Goal: Task Accomplishment & Management: Use online tool/utility

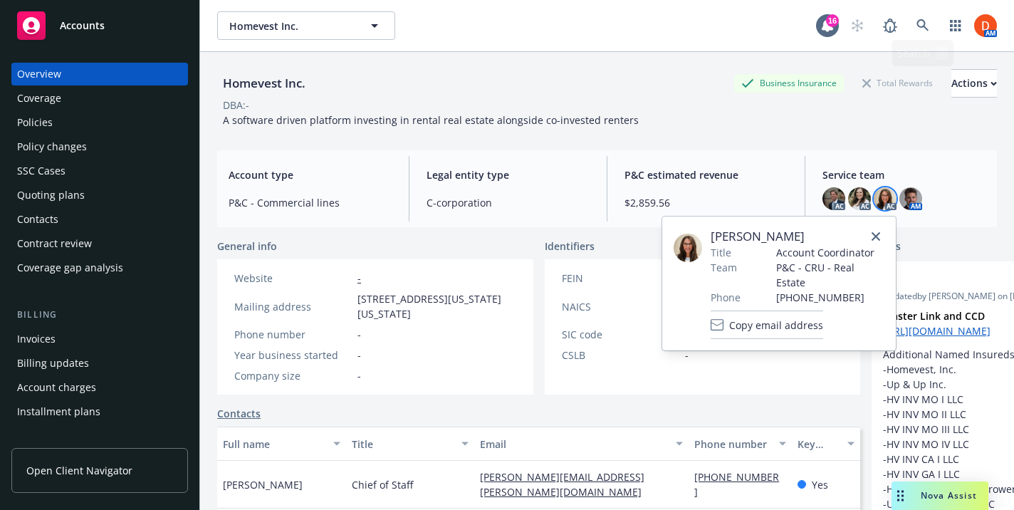
scroll to position [0, 34]
click at [936, 23] on link at bounding box center [923, 25] width 28 height 28
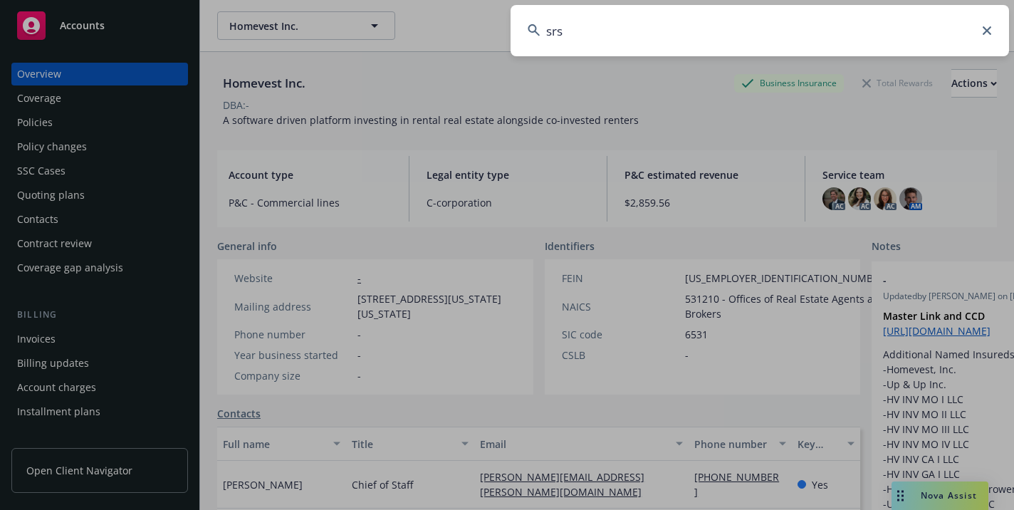
type input "srsc"
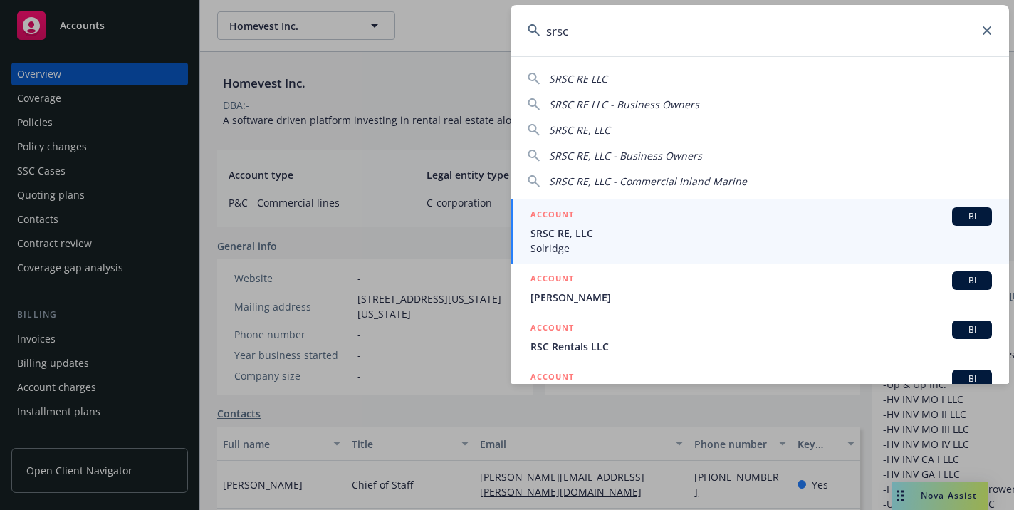
click at [688, 241] on span "Solridge" at bounding box center [761, 248] width 461 height 15
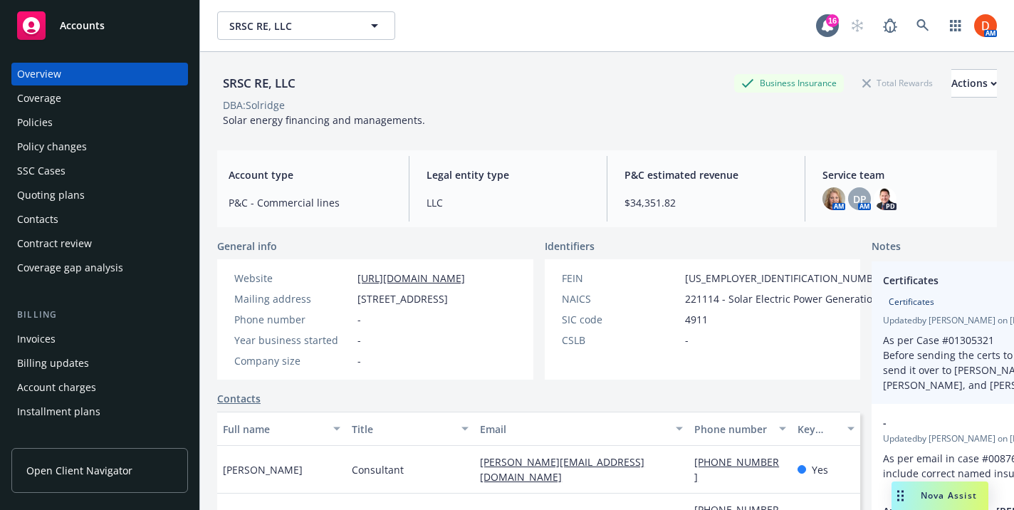
scroll to position [0, 12]
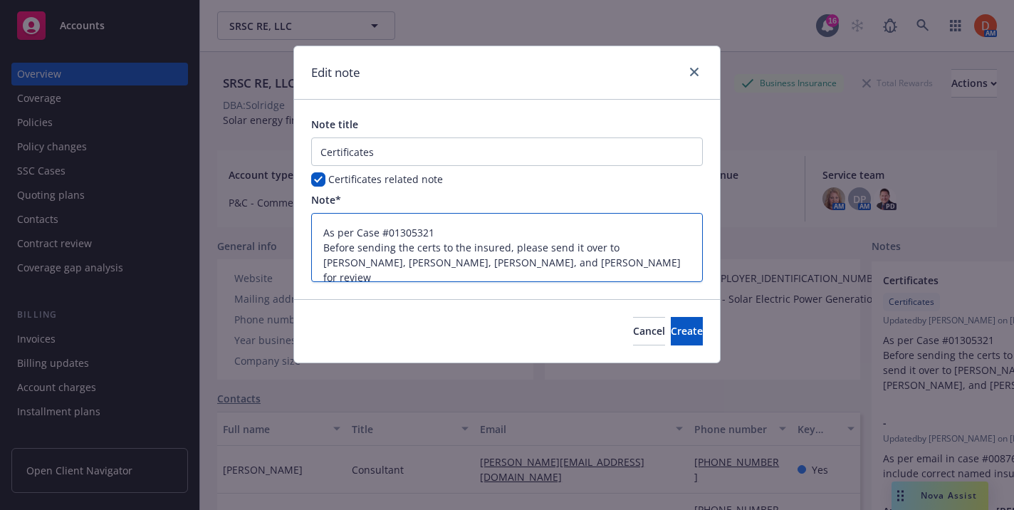
click at [609, 246] on textarea "As per Case #01305321 Before sending the certs to the insured, please send it o…" at bounding box center [507, 247] width 392 height 69
click at [635, 246] on textarea "As per Case #01305321 Before sending the certs to the insured, please send it o…" at bounding box center [507, 247] width 392 height 69
click at [621, 246] on textarea "As per Case #01305321 Before sending the certs to the insured, please send it o…" at bounding box center [507, 247] width 392 height 69
type textarea "x"
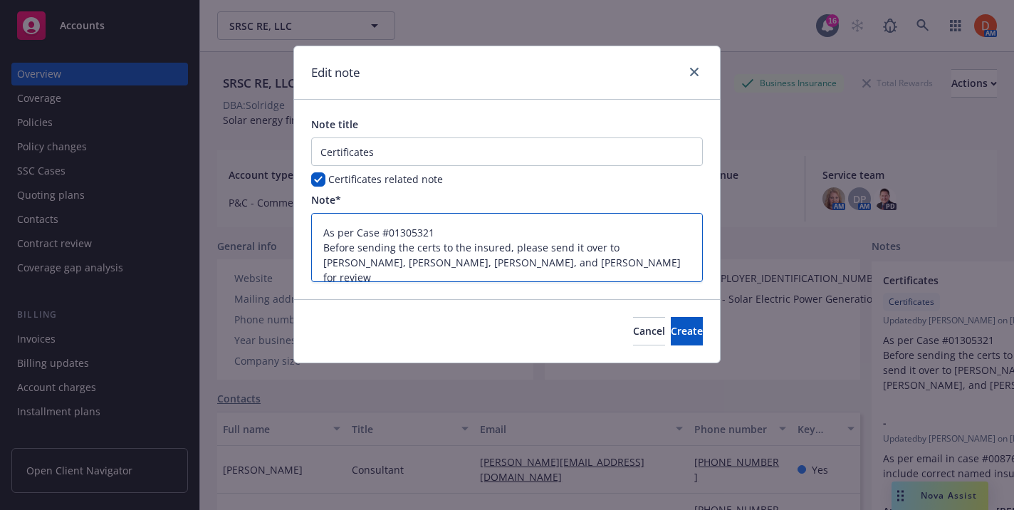
type textarea "As per Case #01305321 Before sending the certs to the insured, please send it o…"
type textarea "x"
type textarea "As per Case #01305321 Before sending the certs to the insured, please send it o…"
type textarea "x"
type textarea "As per Case #01305321 Before sending the certs to the insured, please send it o…"
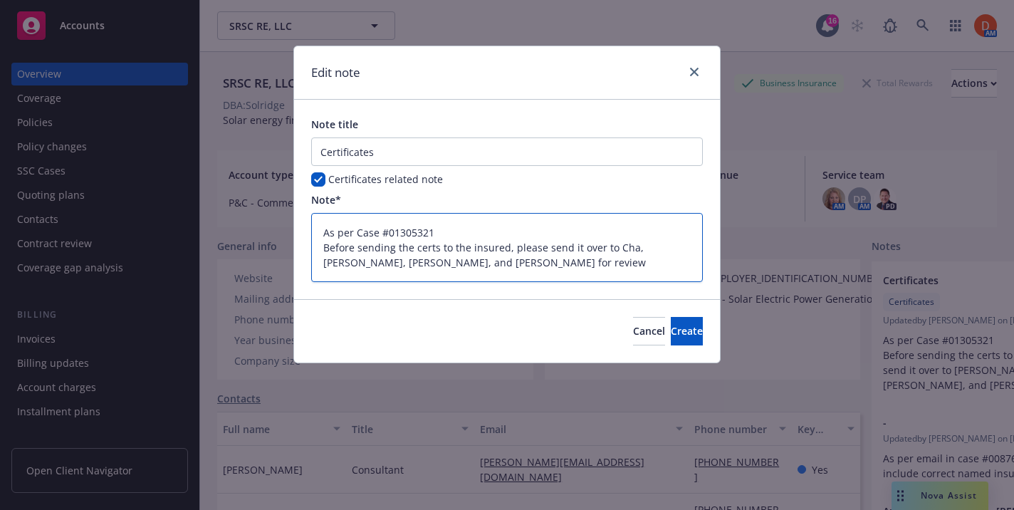
type textarea "x"
type textarea "As per Case #01305321 Before sending the certs to the insured, please send it o…"
type textarea "x"
type textarea "As per Case #01305321 Before sending the certs to the insured, please send it o…"
type textarea "x"
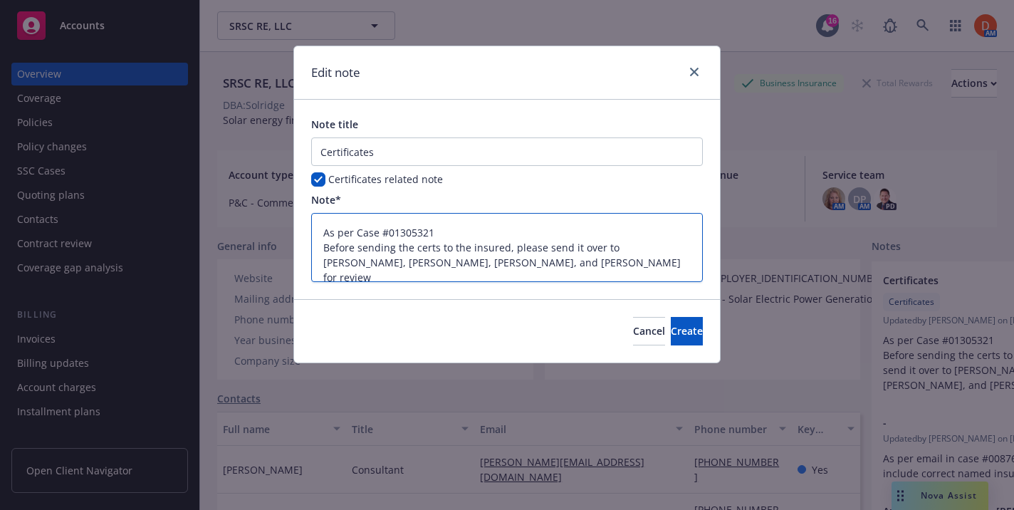
type textarea "As per Case #01305321 Before sending the certs to the insured, please send it o…"
type textarea "x"
type textarea "As per Case #01305321 Before sending the certs to the insured, please send it o…"
type textarea "x"
type textarea "As per Case #01305321 Before sending the certs to the insured, please send it o…"
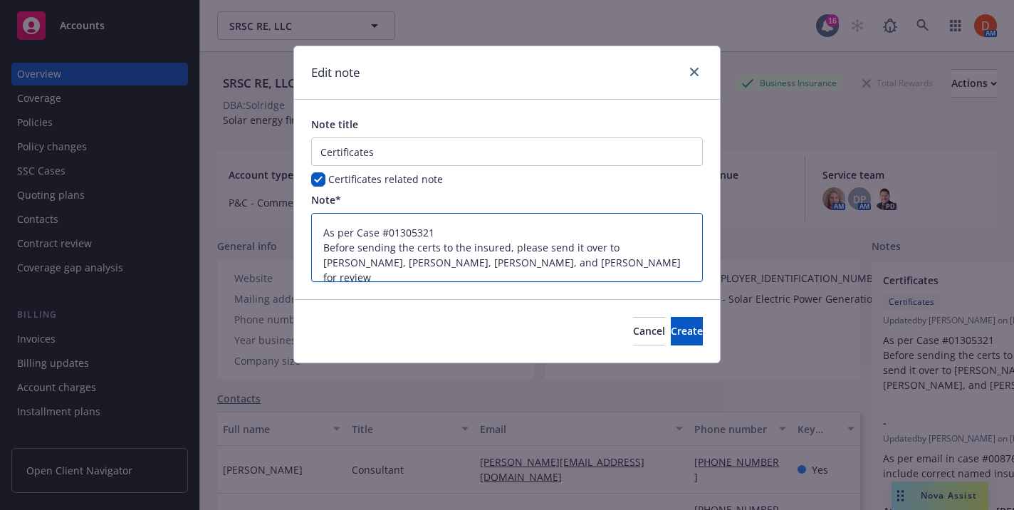
type textarea "x"
type textarea "As per Case #01305321 Before sending the certs to the insured, please send it o…"
drag, startPoint x: 533, startPoint y: 264, endPoint x: 436, endPoint y: 261, distance: 96.9
click at [436, 261] on textarea "As per Case #01305321 Before sending the certs to the insured, please send it o…" at bounding box center [507, 247] width 392 height 69
type textarea "x"
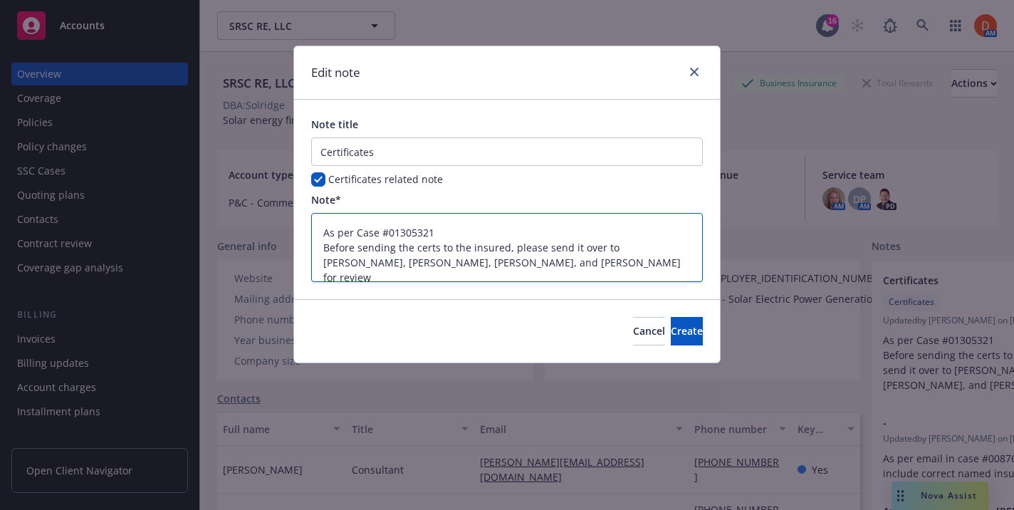
type textarea "As per Case #01305321 Before sending the certs to the insured, please send it o…"
type textarea "x"
type textarea "As per Case #01305321 Before sending the certs to the insured, please send it o…"
click at [365, 265] on textarea "As per Case #01305321 Before sending the certs to the insured, please send it o…" at bounding box center [507, 247] width 392 height 69
type textarea "x"
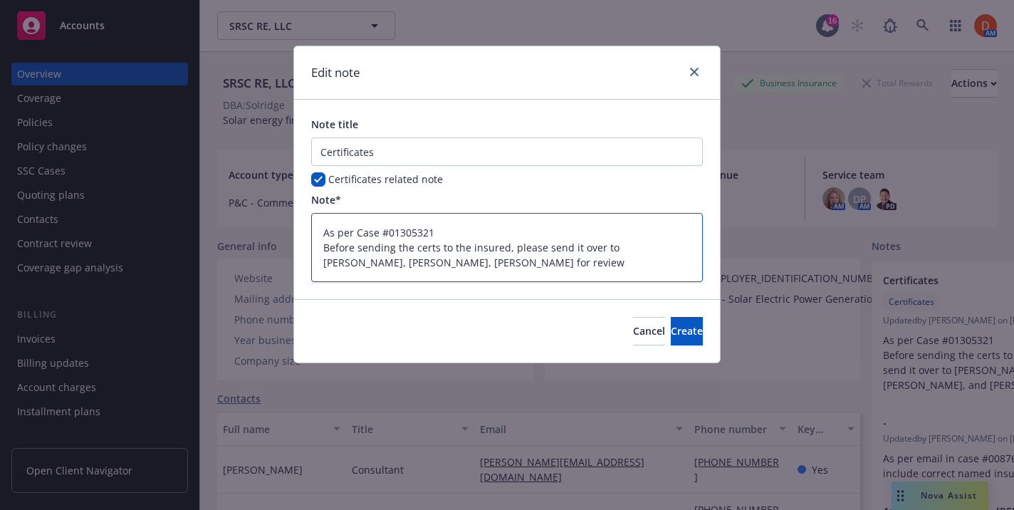
type textarea "As per Case #01305321 Before sending the certs to the insured, please send it o…"
type textarea "x"
type textarea "As per Case #01305321 Before sending the certs to the insured, please send it o…"
type textarea "x"
type textarea "As per Case #01305321 Before sending the certs to the insured, please send it o…"
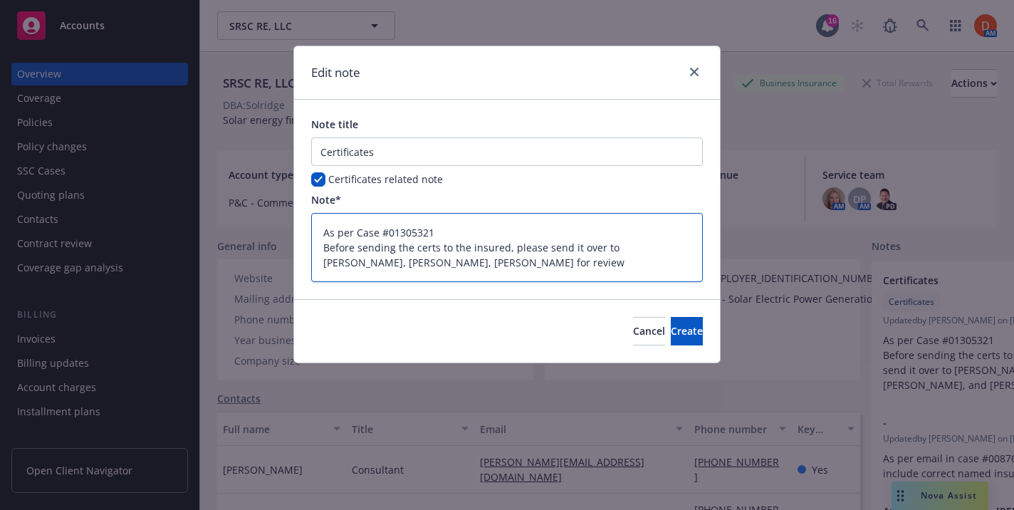
type textarea "x"
type textarea "As per Case #01305321 Before sending the certs to the insured, please send it o…"
click at [652, 249] on textarea "As per Case #01305321 Before sending the certs to the insured, please send it o…" at bounding box center [507, 247] width 392 height 69
type textarea "x"
type textarea "As per Case #01305321 Before sending the certs to the insured, please send it o…"
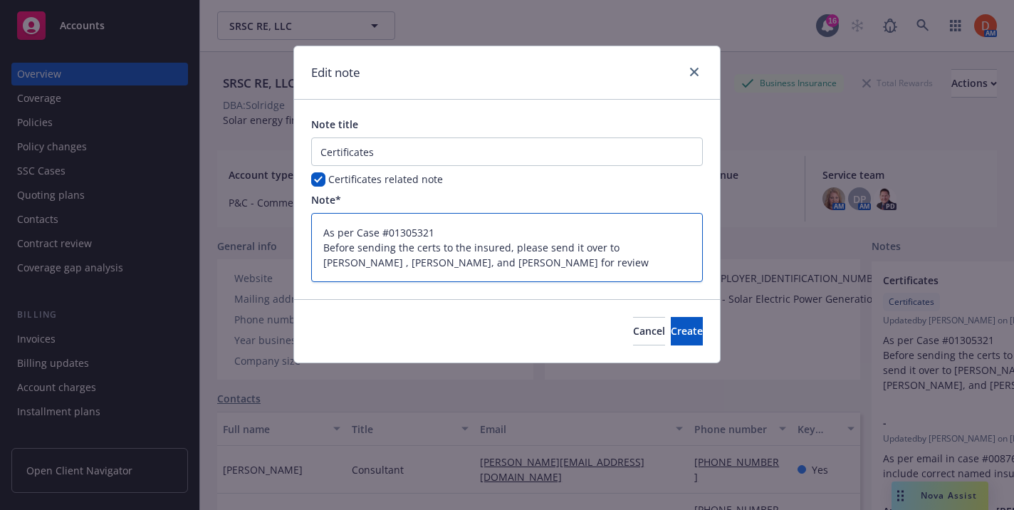
type textarea "x"
type textarea "As per Case #01305321 Before sending the certs to the insured, please send it o…"
type textarea "x"
type textarea "As per Case #01305321 Before sending the certs to the insured, please send it o…"
type textarea "x"
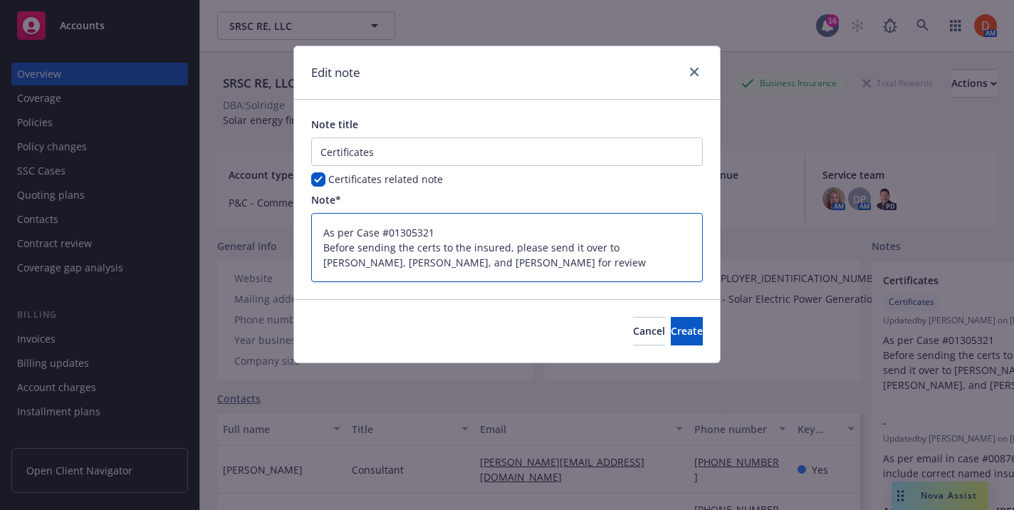
type textarea "As per Case #01305321 Before sending the certs to the insured, please send it o…"
type textarea "x"
type textarea "As per Case #01305321 Before sending the certs to the insured, please send it o…"
type textarea "x"
type textarea "As per Case #01305321 Before sending the certs to the insured, please send it o…"
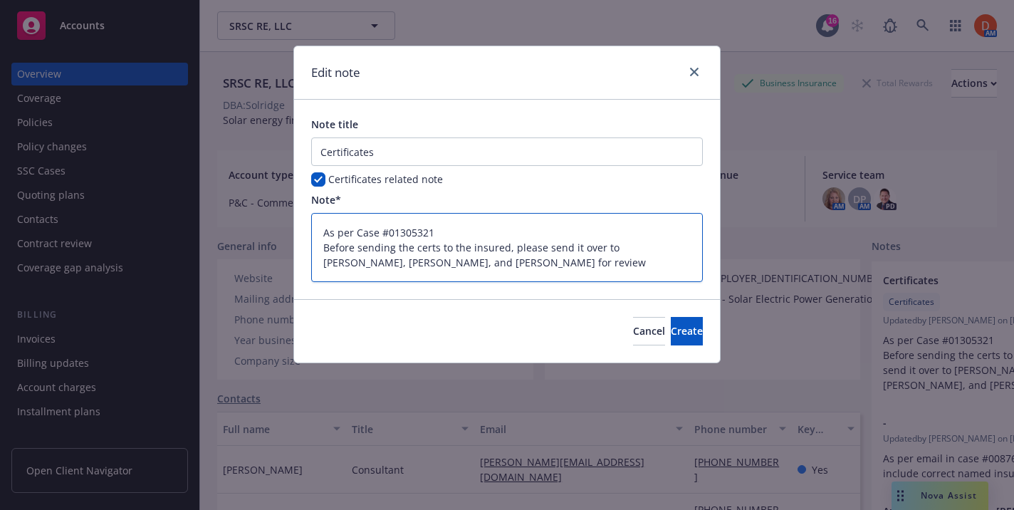
type textarea "x"
type textarea "As per Case #01305321 Before sending the certs to the insured, please send it o…"
type textarea "x"
type textarea "As per Case #01305321 Before sending the certs to the insured, please send it o…"
type textarea "x"
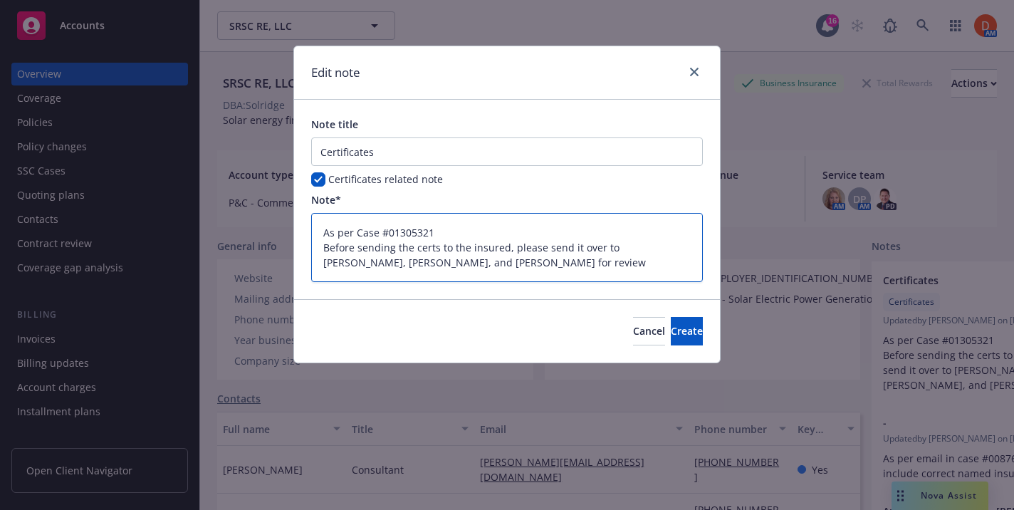
type textarea "As per Case #01305321 Before sending the certs to the insured, please send it o…"
type textarea "x"
type textarea "As per Case #01305321 Before sending the certs to the insured, please send it o…"
type textarea "x"
type textarea "As per Case #01305321 Before sending the certs to the insured, please send it o…"
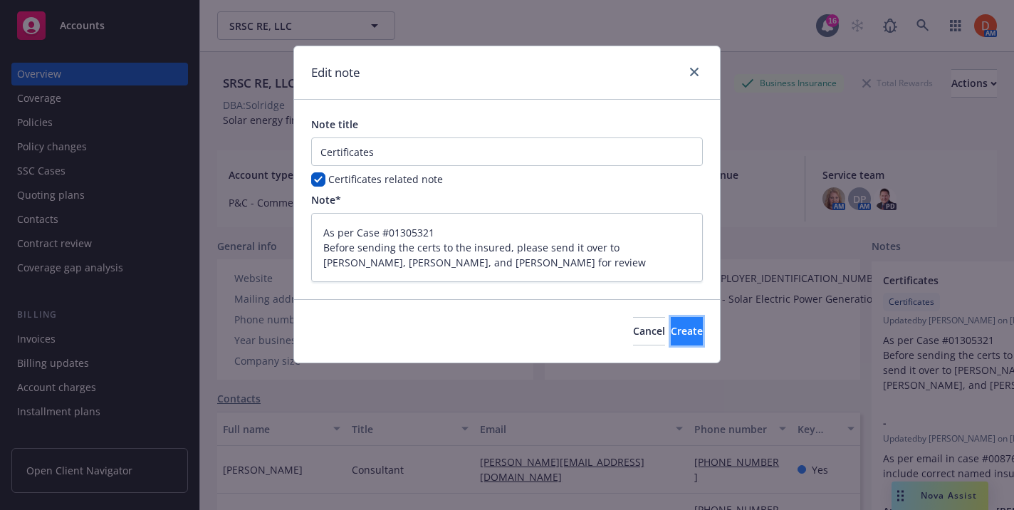
click at [671, 321] on button "Create" at bounding box center [687, 331] width 32 height 28
type textarea "x"
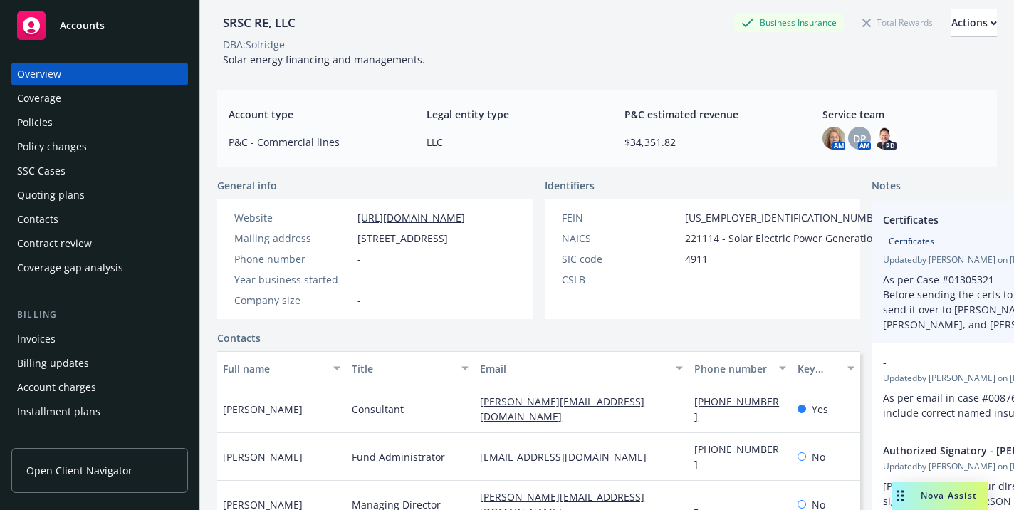
scroll to position [0, 0]
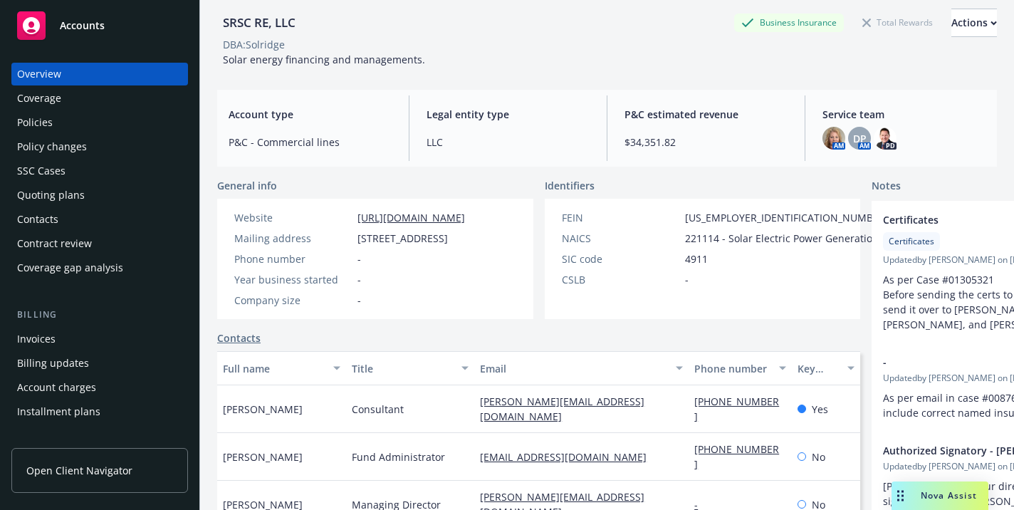
click at [930, 499] on span "Nova Assist" at bounding box center [949, 495] width 56 height 12
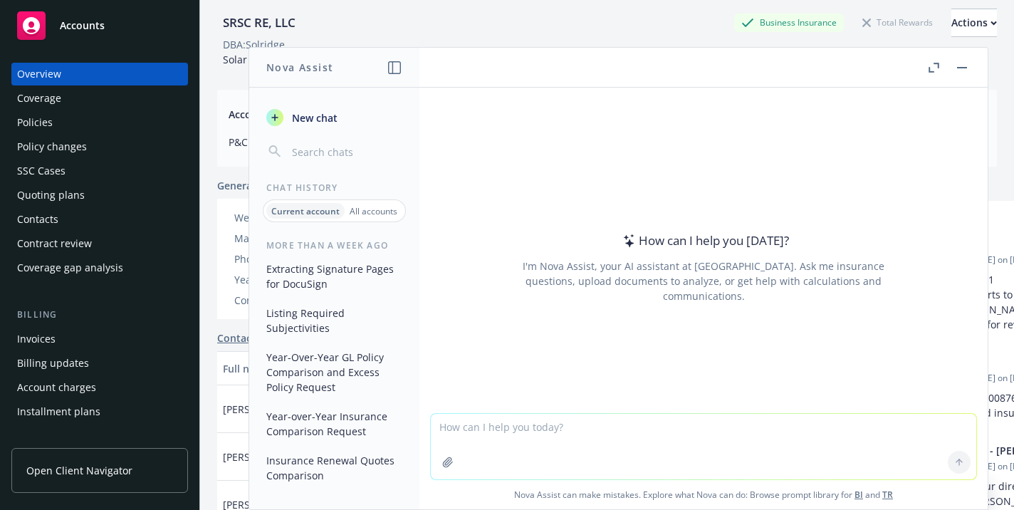
click at [492, 427] on textarea at bounding box center [704, 447] width 546 height 66
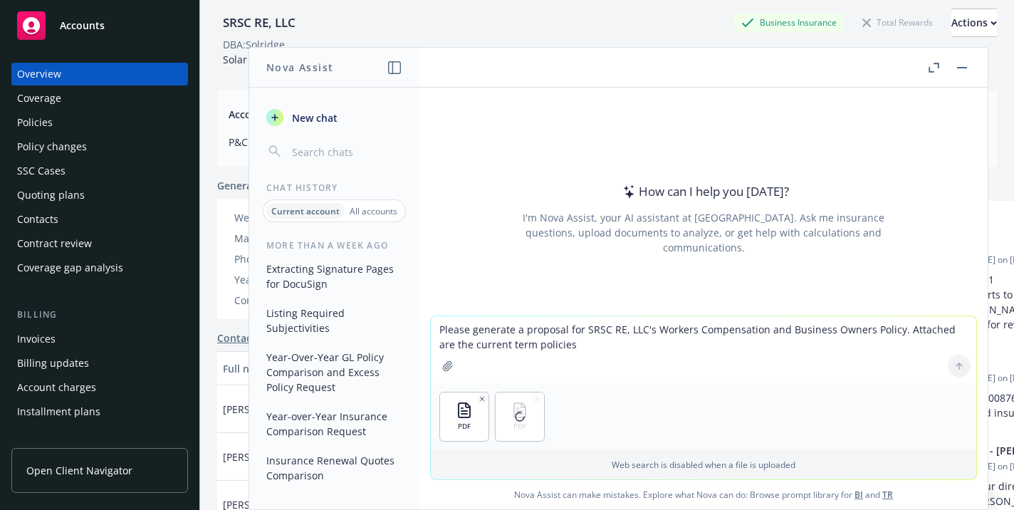
click at [519, 337] on textarea "Please generate a proposal for SRSC RE, LLC's Workers Compensation and Business…" at bounding box center [704, 349] width 546 height 67
click at [637, 344] on textarea "Please generate a proposal for SRSC RE, LLC's Workers Compensation and Business…" at bounding box center [704, 349] width 546 height 67
click at [889, 326] on textarea "Please generate a proposal for SRSC RE, LLC's Workers Compensation and Business…" at bounding box center [704, 349] width 546 height 67
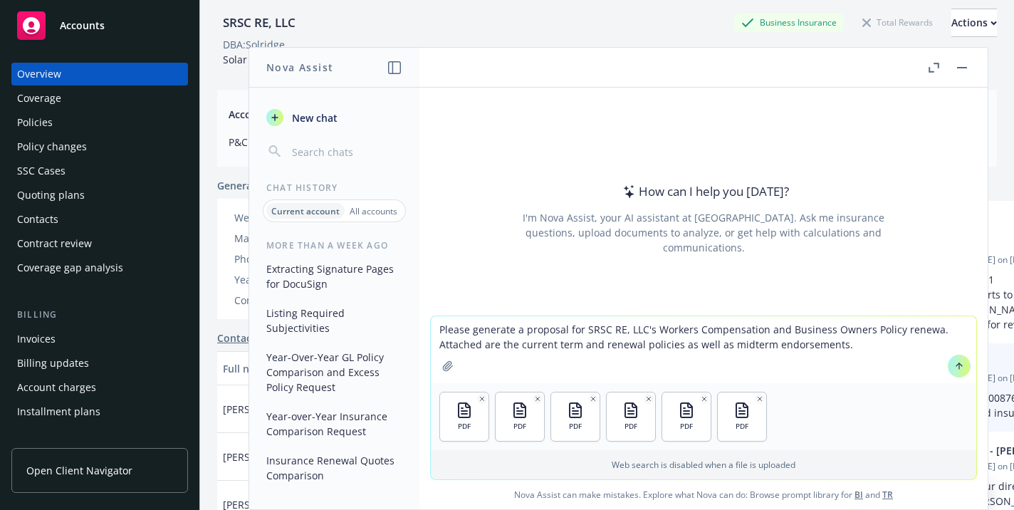
type textarea "Please generate a proposal for SRSC RE, LLC's Workers Compensation and Business…"
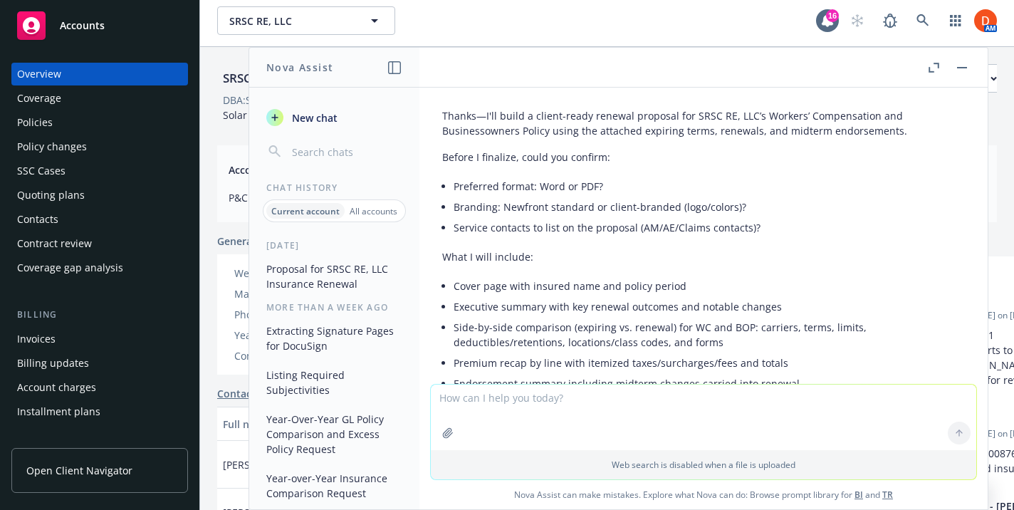
scroll to position [187, 0]
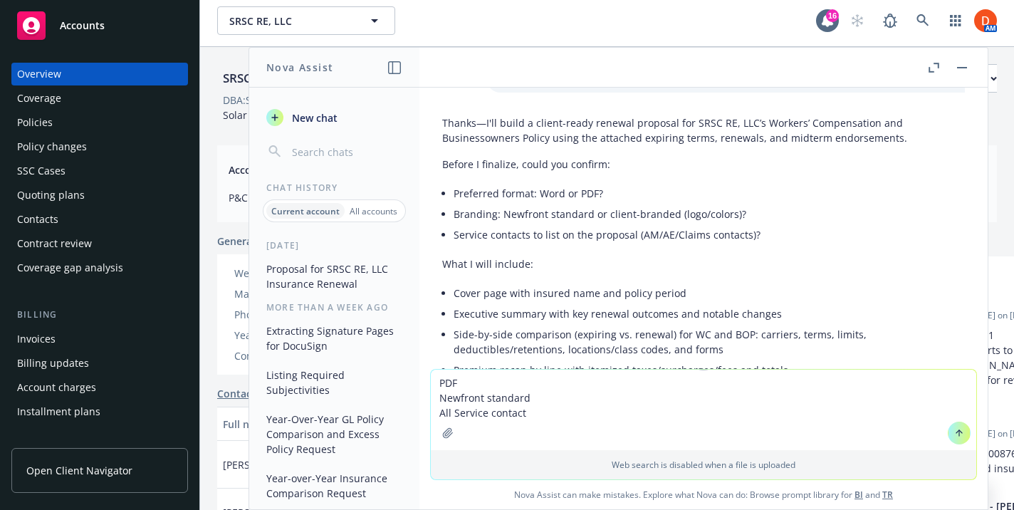
type textarea "PDF Newfront standard All Service contacts"
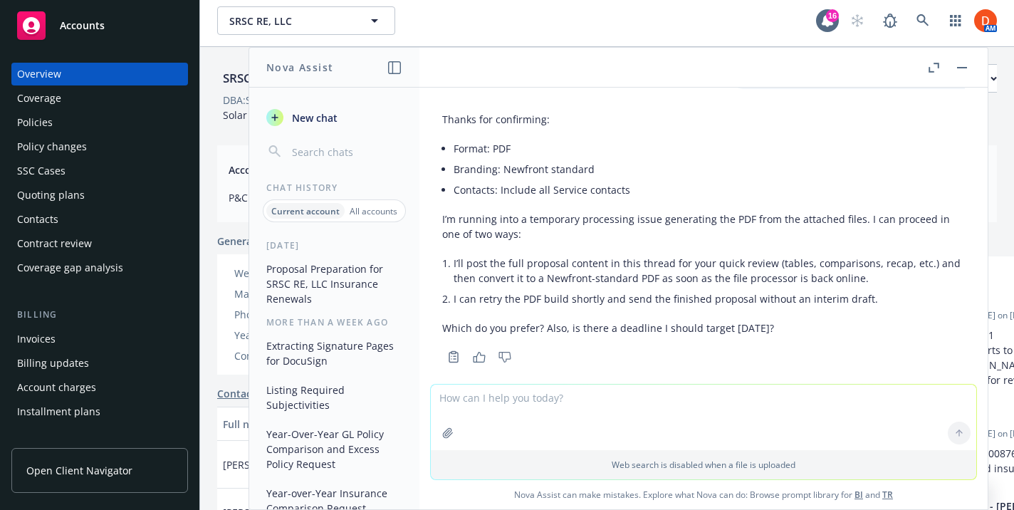
scroll to position [714, 0]
type textarea "Please retry"
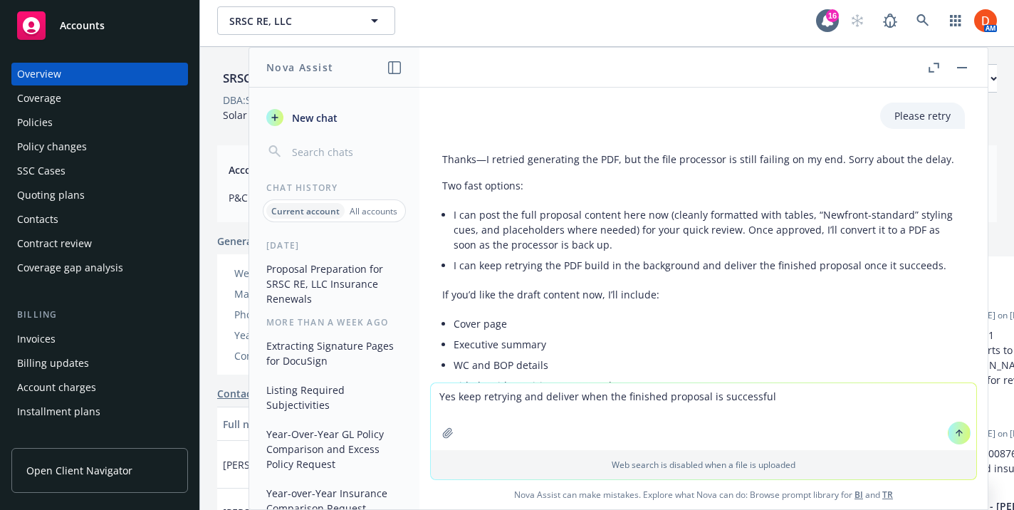
scroll to position [989, 0]
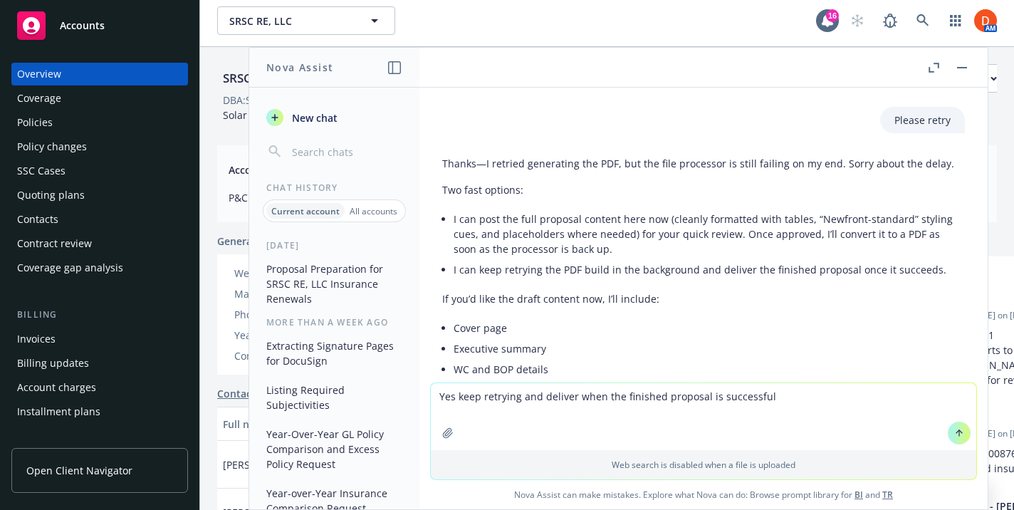
click at [751, 389] on textarea "Yes keep retrying and deliver when the finished proposal is successful" at bounding box center [704, 416] width 546 height 67
type textarea "Yes keep retrying and deliver when the finished proposal is generated"
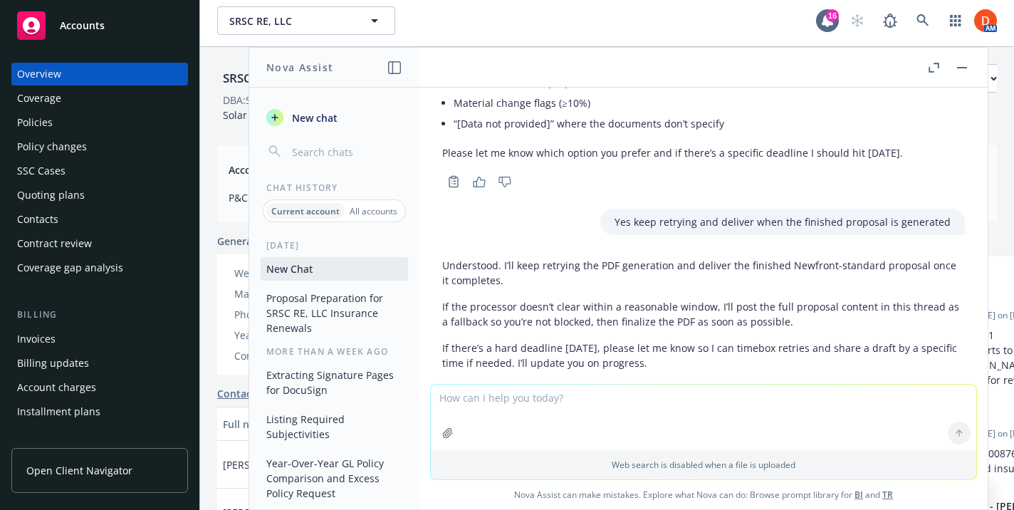
scroll to position [1478, 0]
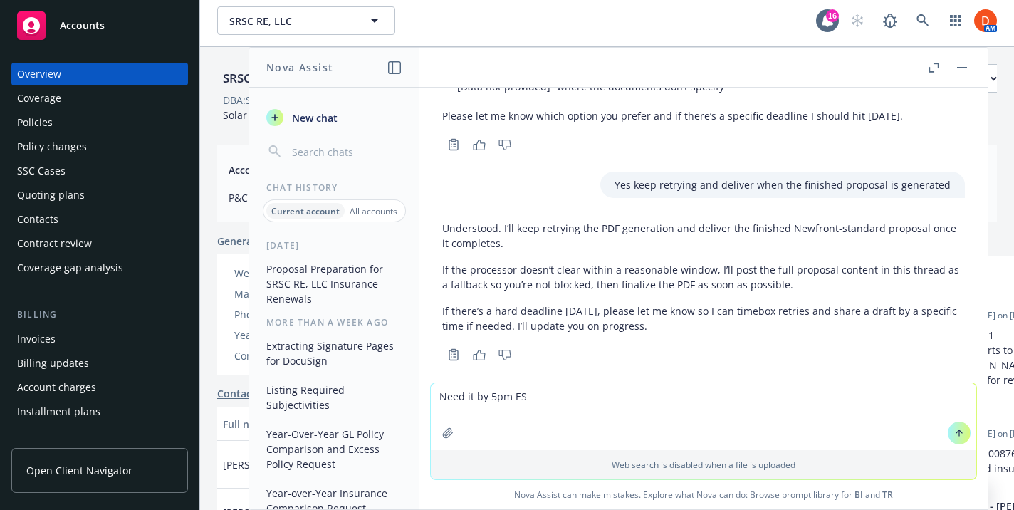
type textarea "Need it by 5pm EST"
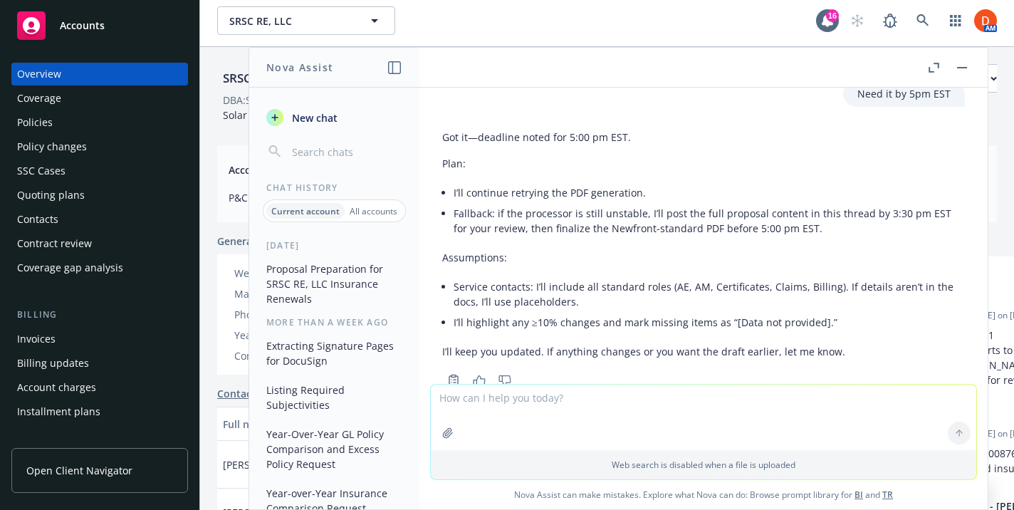
scroll to position [1776, 0]
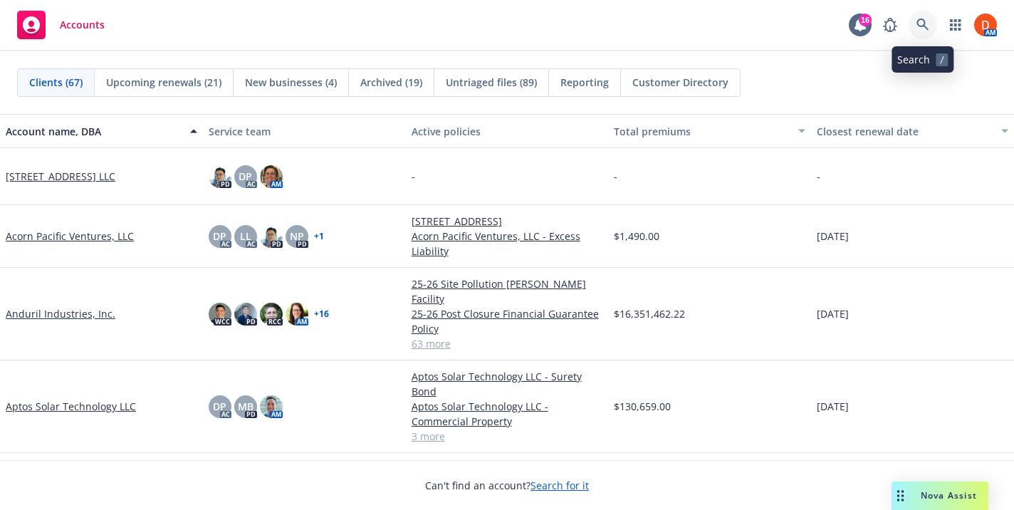
click at [928, 20] on icon at bounding box center [923, 25] width 13 height 13
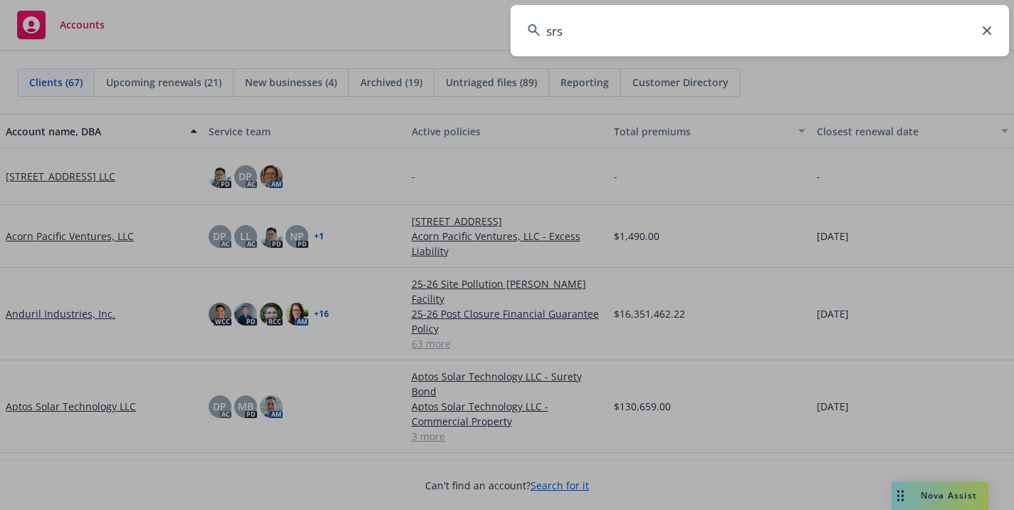
type input "srsc"
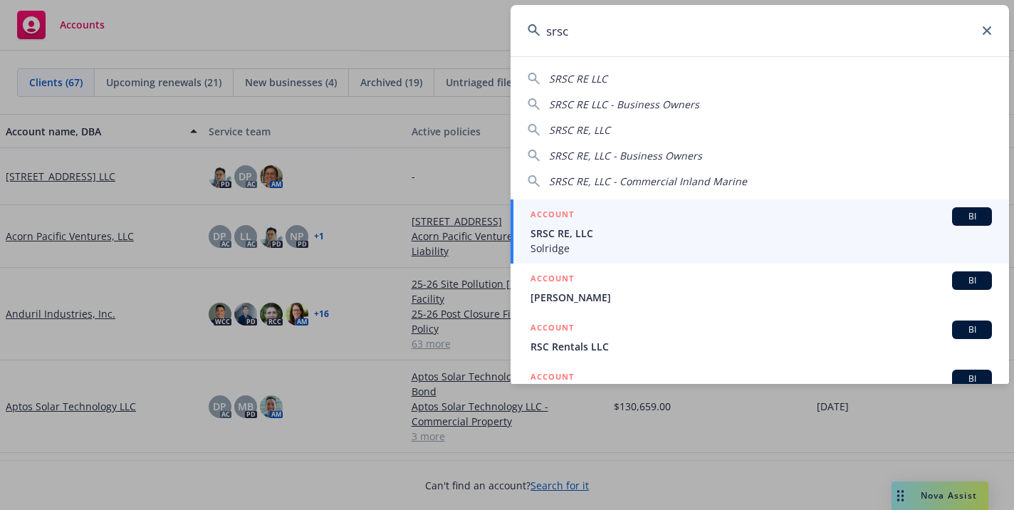
click at [723, 219] on div "ACCOUNT BI" at bounding box center [761, 216] width 461 height 19
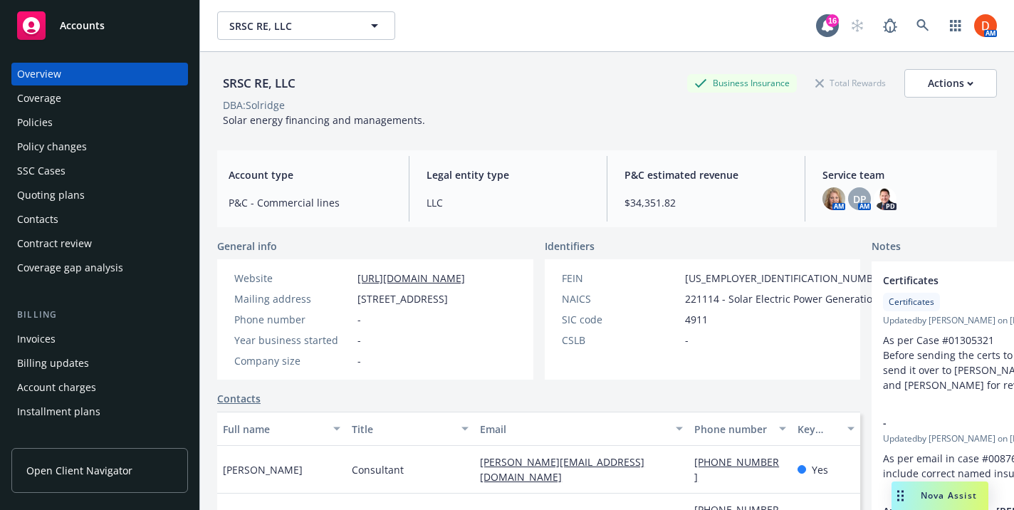
click at [67, 118] on div "Policies" at bounding box center [99, 122] width 165 height 23
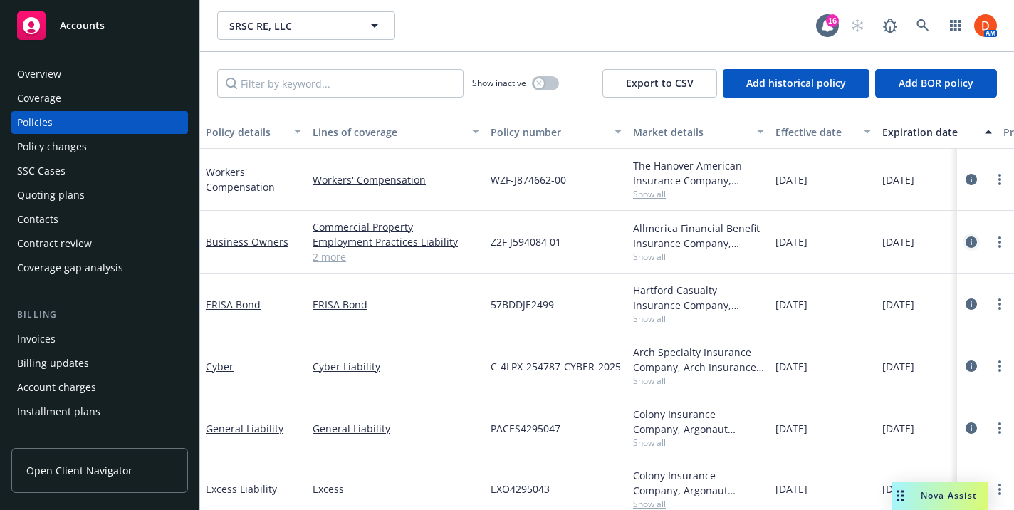
click at [974, 242] on icon "circleInformation" at bounding box center [971, 241] width 11 height 11
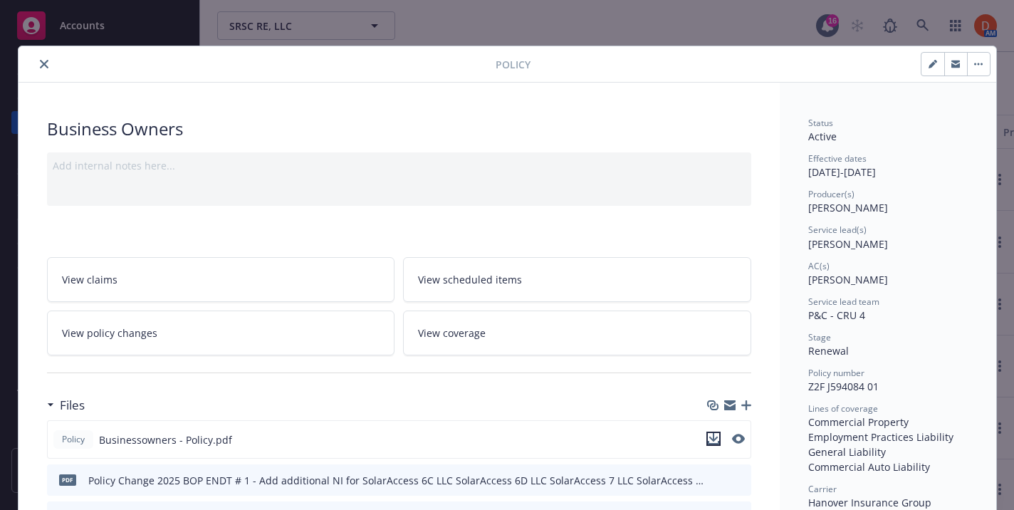
click at [714, 438] on icon "download file" at bounding box center [713, 438] width 11 height 11
click at [43, 58] on button "close" at bounding box center [44, 64] width 17 height 17
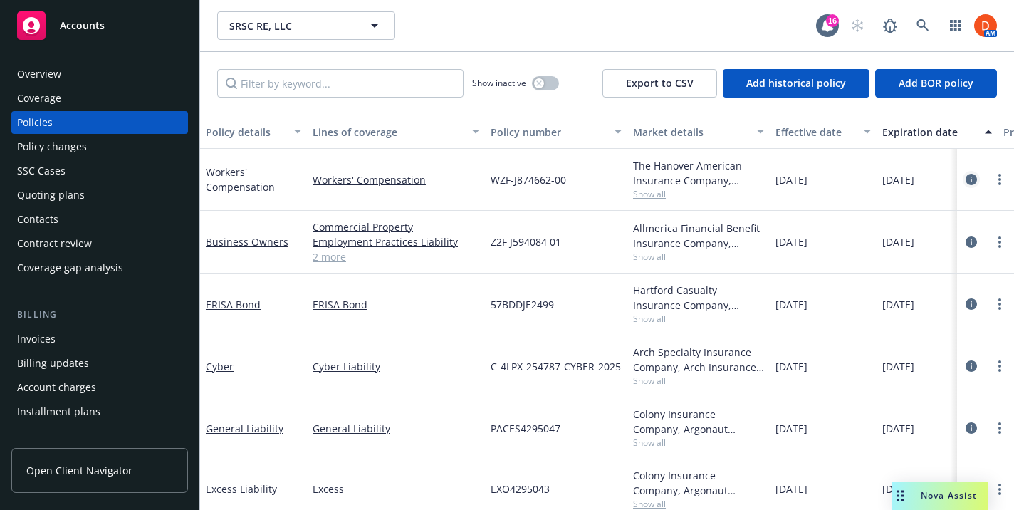
click at [964, 182] on link "circleInformation" at bounding box center [971, 179] width 17 height 17
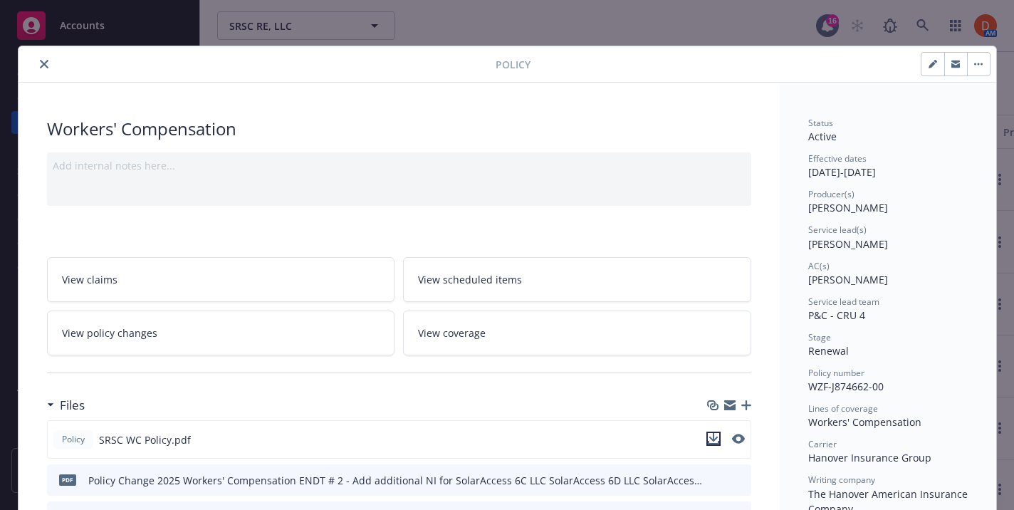
click at [716, 442] on icon "download file" at bounding box center [713, 438] width 11 height 11
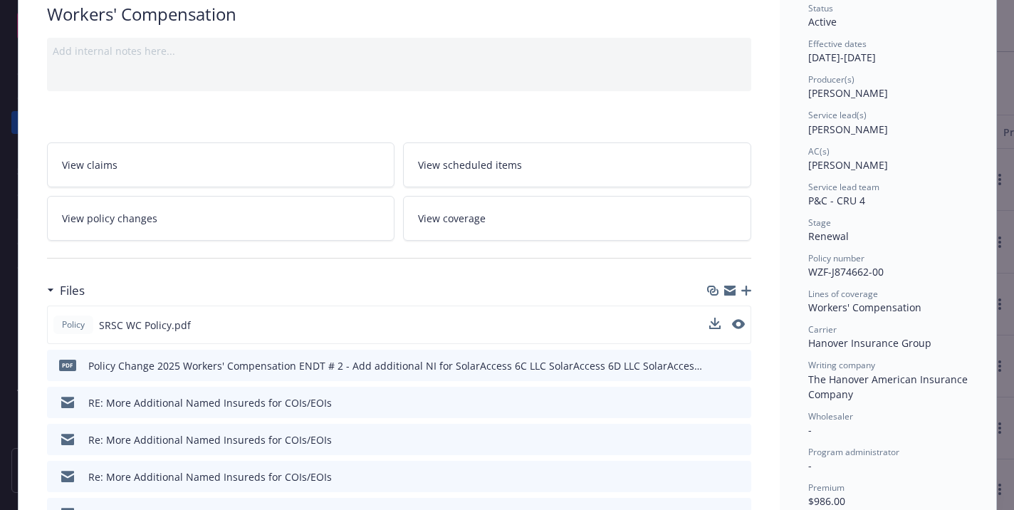
scroll to position [115, 0]
click at [281, 212] on link "View policy changes" at bounding box center [221, 217] width 348 height 45
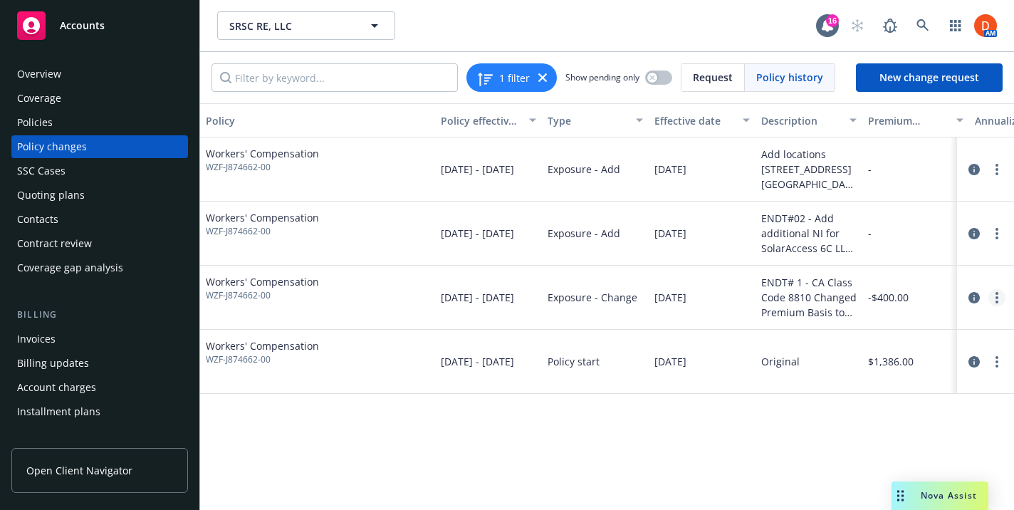
click at [1000, 298] on link "more" at bounding box center [996, 297] width 17 height 17
click at [981, 298] on link "circleInformation" at bounding box center [974, 297] width 17 height 17
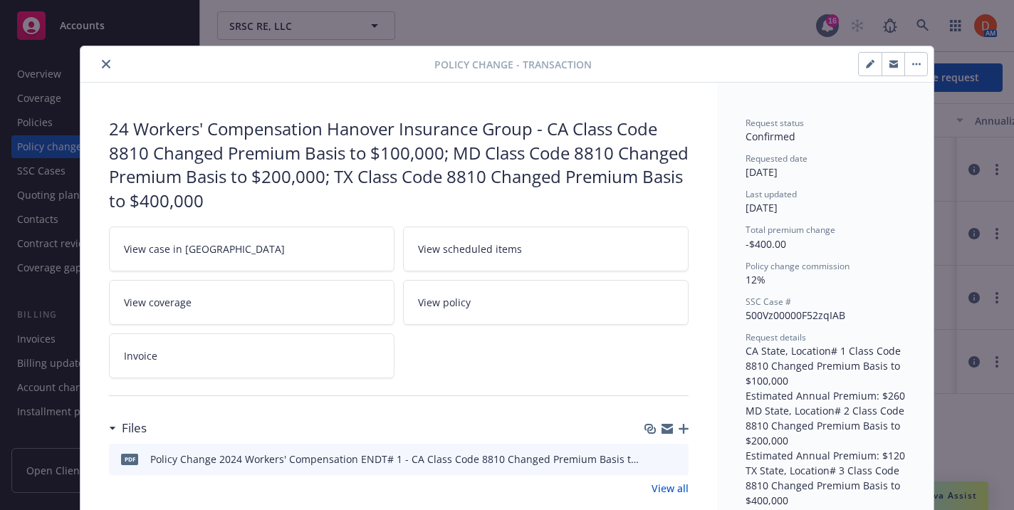
scroll to position [43, 0]
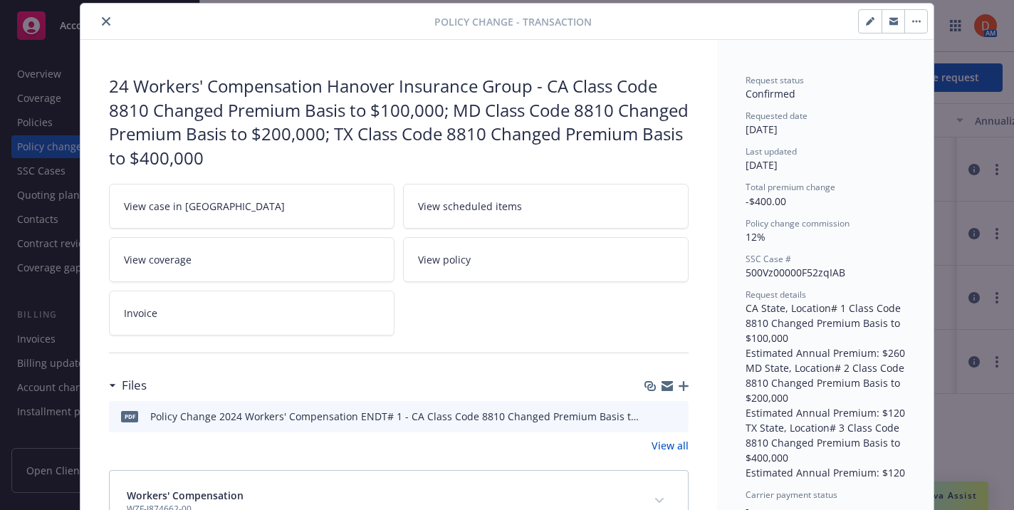
click at [675, 419] on icon "preview file" at bounding box center [675, 416] width 13 height 10
click at [657, 416] on icon "download file" at bounding box center [651, 414] width 11 height 11
click at [106, 27] on button "close" at bounding box center [106, 21] width 17 height 17
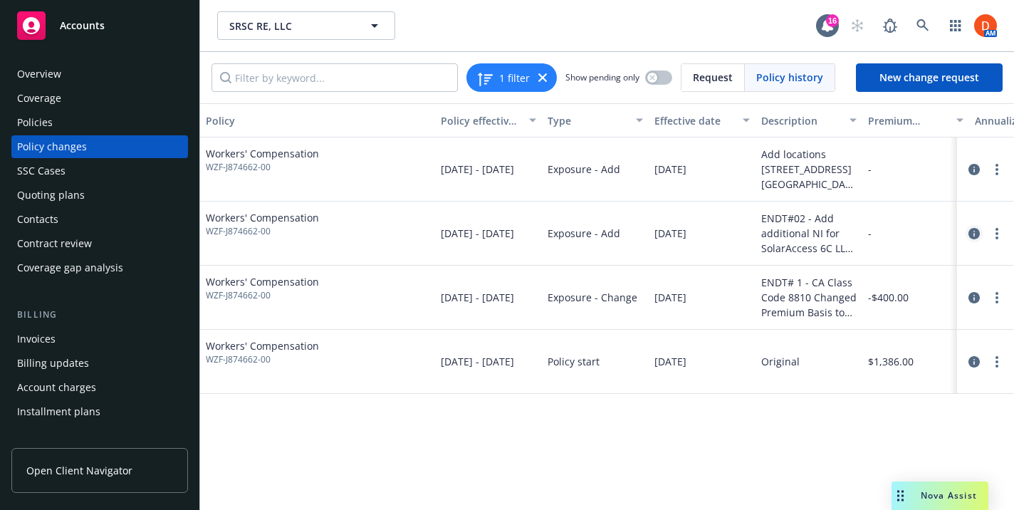
click at [966, 230] on link "circleInformation" at bounding box center [974, 233] width 17 height 17
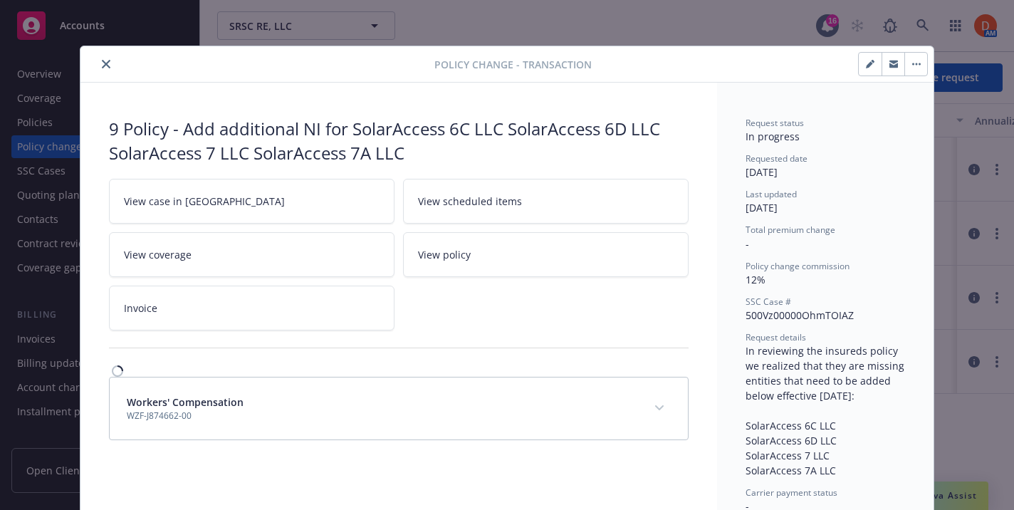
scroll to position [43, 0]
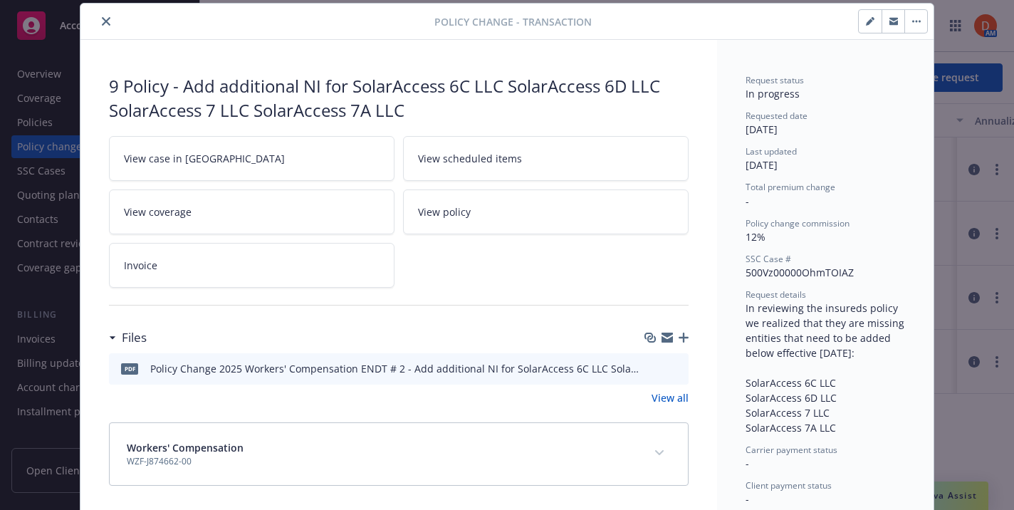
click at [648, 367] on icon "download file" at bounding box center [651, 367] width 11 height 11
click at [101, 19] on button "close" at bounding box center [106, 21] width 17 height 17
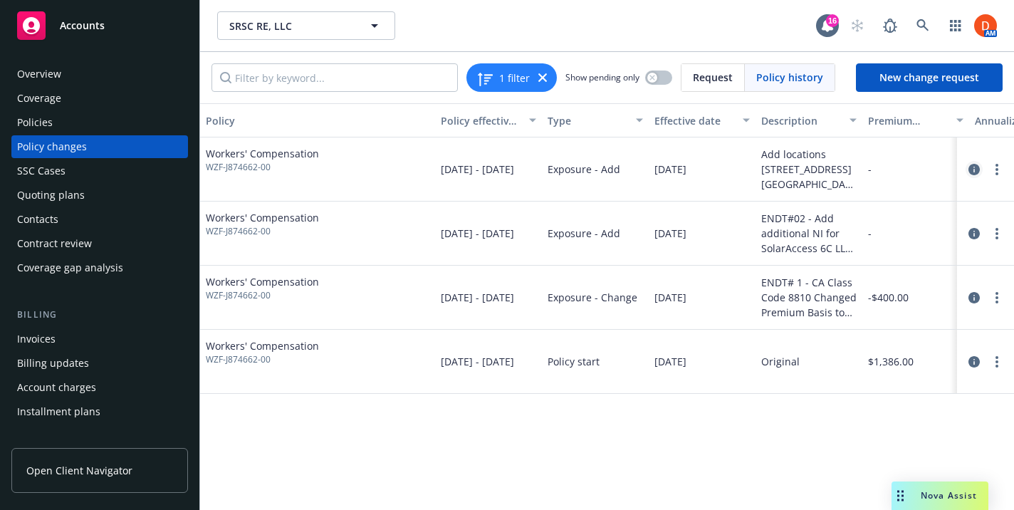
click at [974, 174] on icon "circleInformation" at bounding box center [974, 169] width 11 height 11
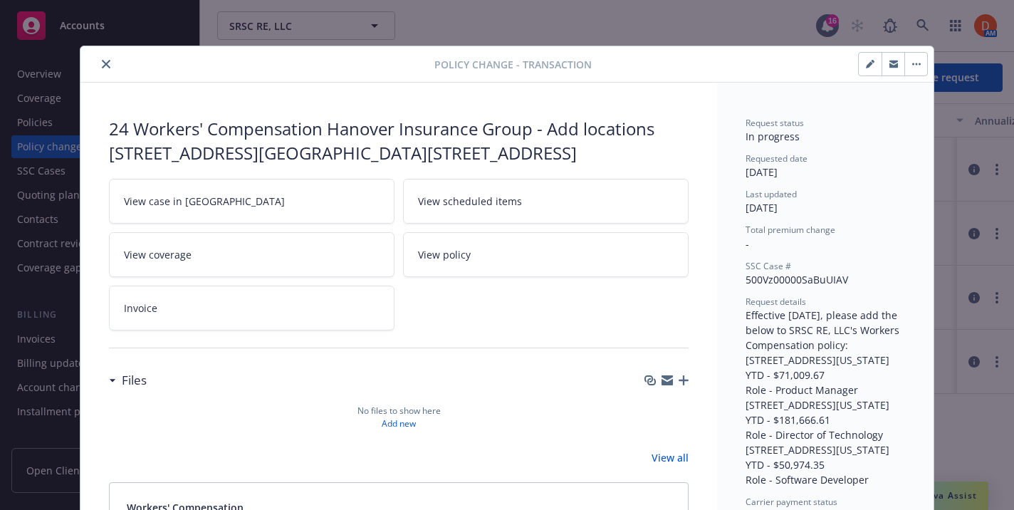
click at [103, 56] on button "close" at bounding box center [106, 64] width 17 height 17
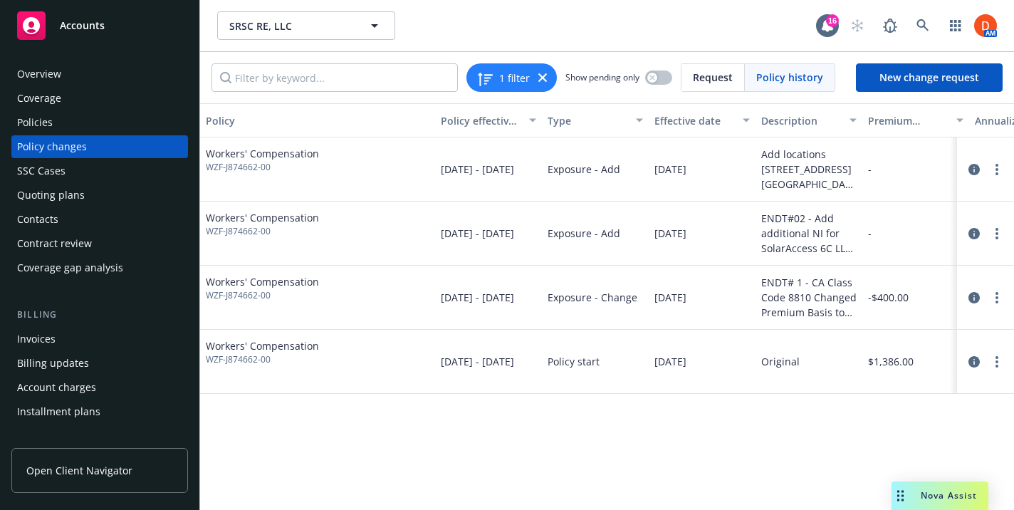
click at [71, 130] on div "Policies" at bounding box center [99, 122] width 165 height 23
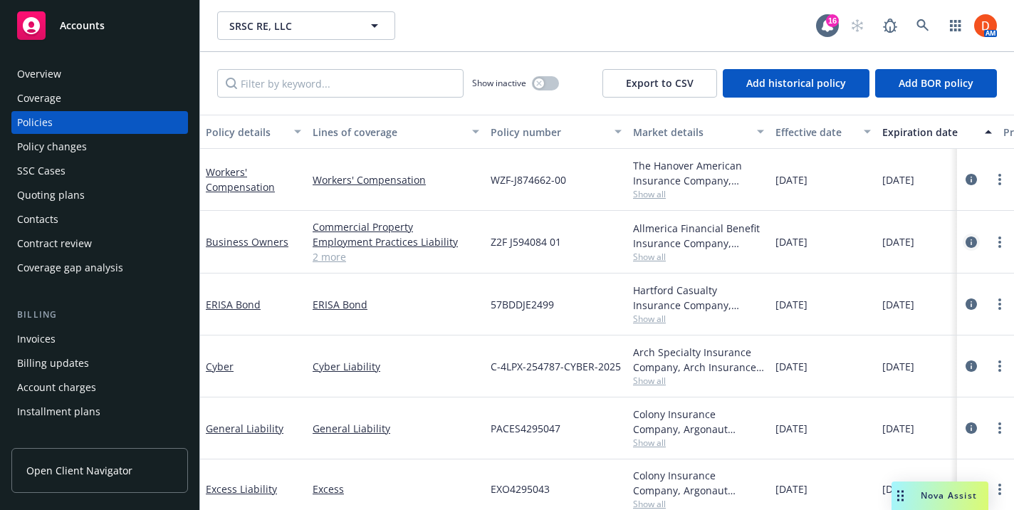
click at [973, 241] on icon "circleInformation" at bounding box center [971, 241] width 11 height 11
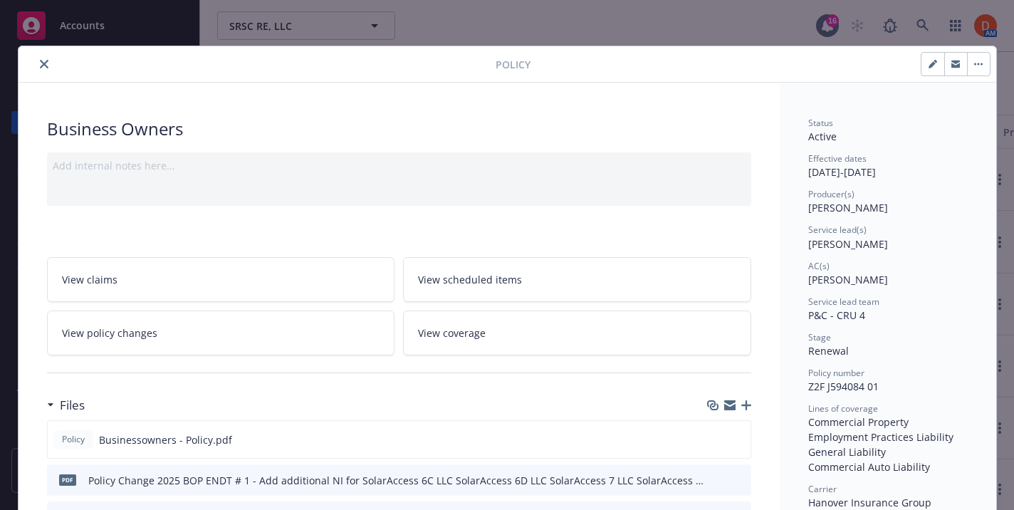
scroll to position [43, 0]
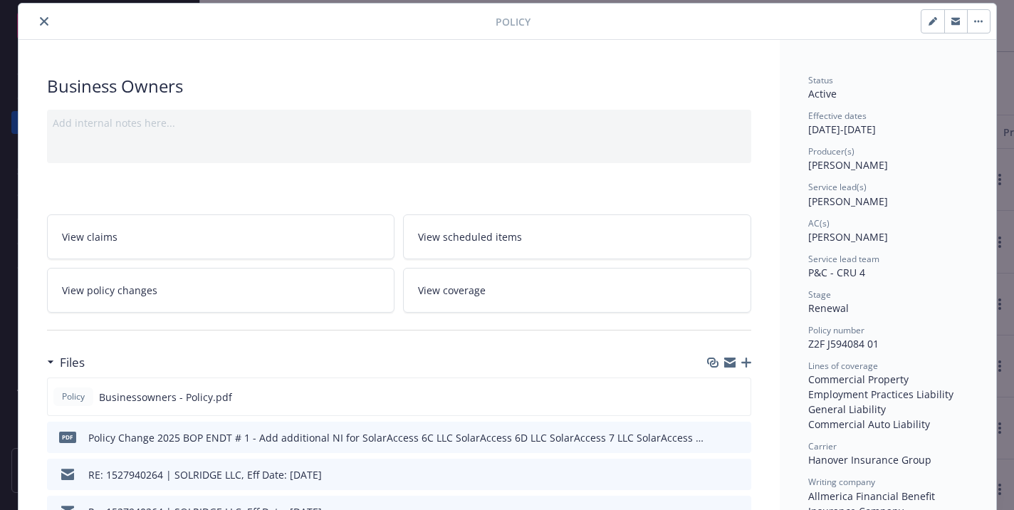
click at [232, 297] on link "View policy changes" at bounding box center [221, 290] width 348 height 45
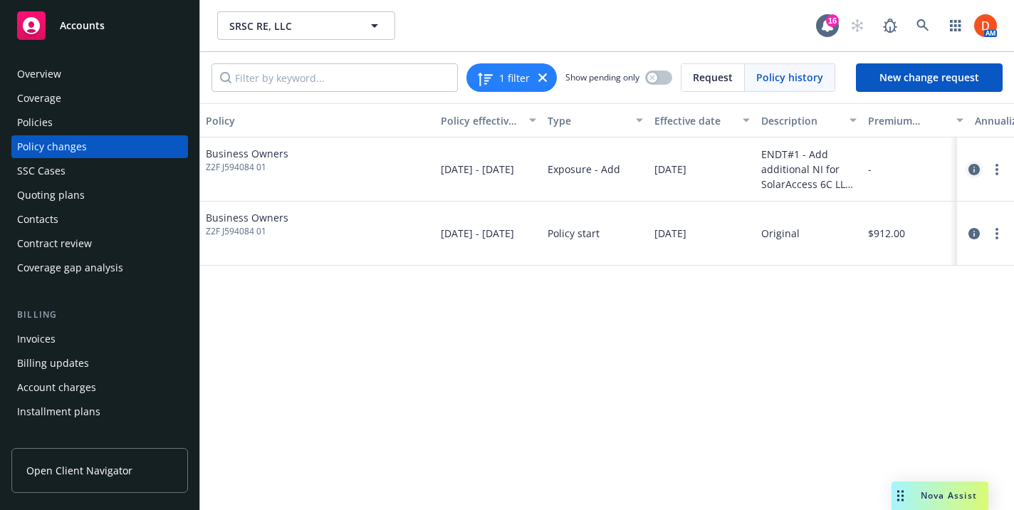
click at [974, 176] on link "circleInformation" at bounding box center [974, 169] width 17 height 17
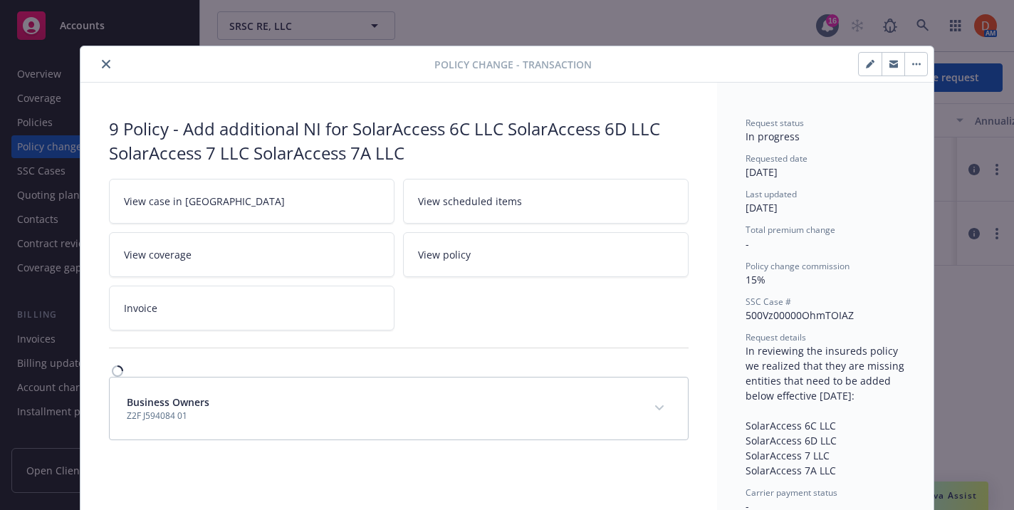
scroll to position [43, 0]
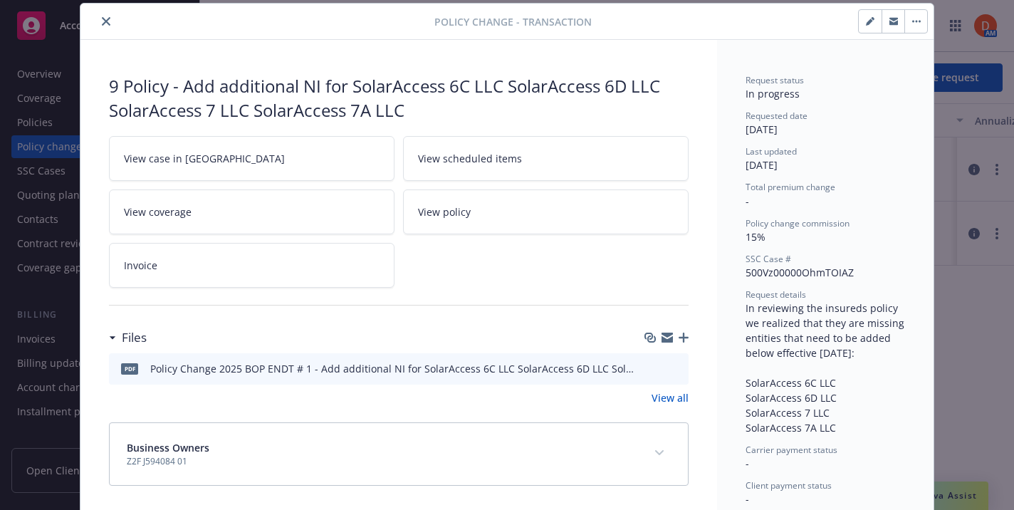
click at [657, 365] on button "download file" at bounding box center [652, 367] width 14 height 14
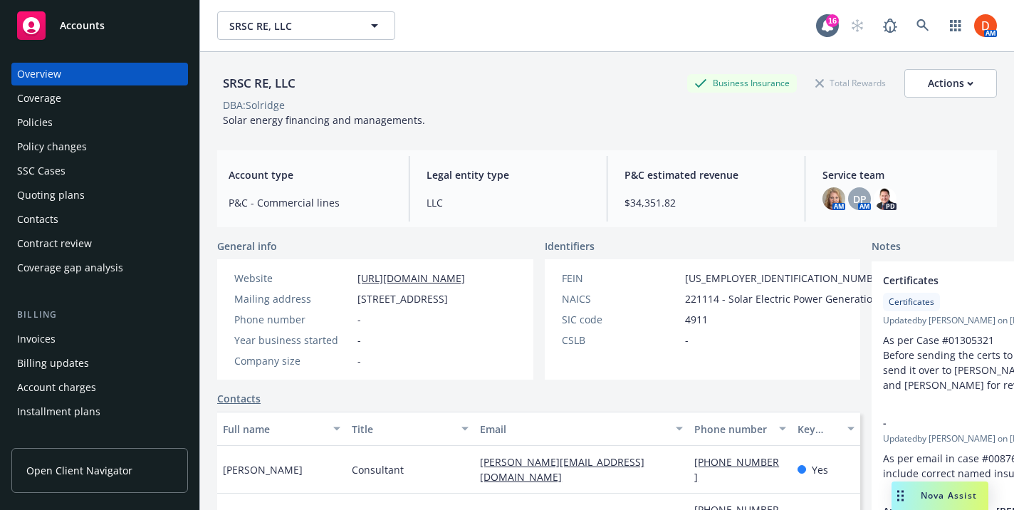
click at [933, 495] on span "Nova Assist" at bounding box center [949, 495] width 56 height 12
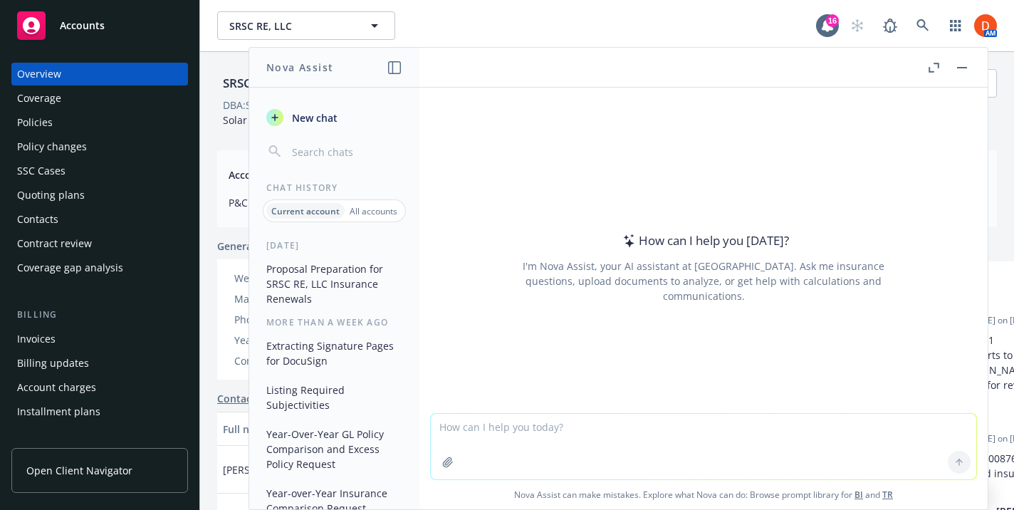
click at [328, 256] on div "[DATE] Proposal Preparation for SRSC RE, LLC Insurance Renewals More than a wee…" at bounding box center [334, 374] width 170 height 270
click at [331, 266] on button "Proposal Preparation for SRSC RE, LLC Insurance Renewals" at bounding box center [334, 283] width 147 height 53
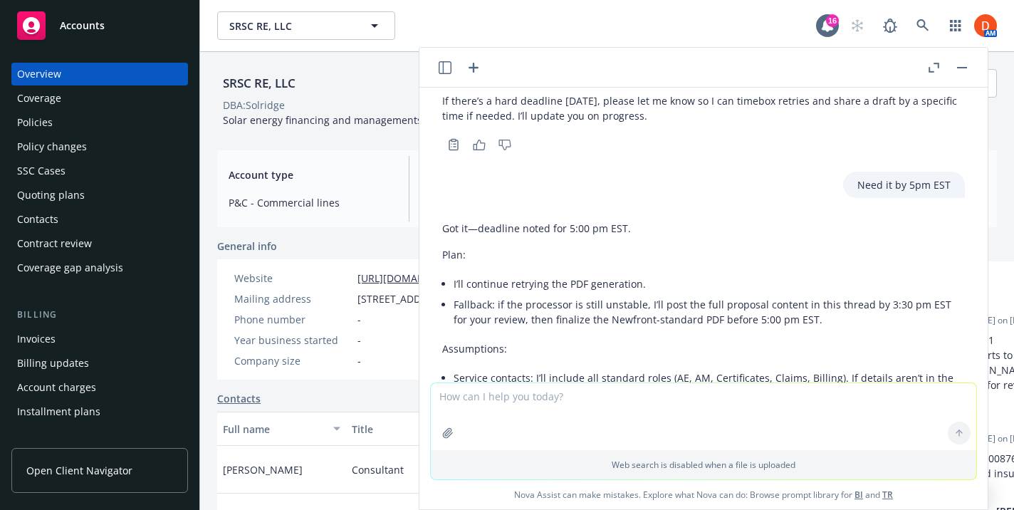
scroll to position [1807, 0]
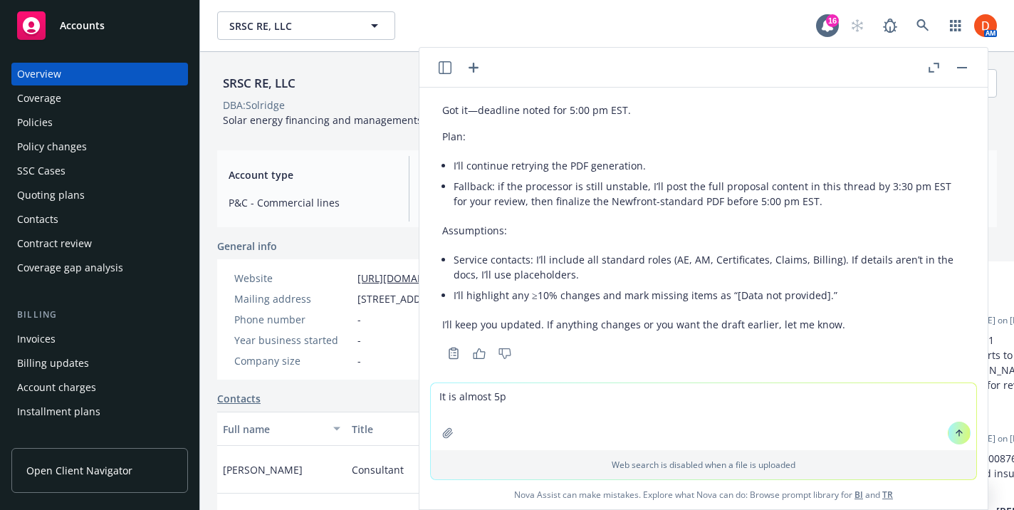
type textarea "It is almost 5pm"
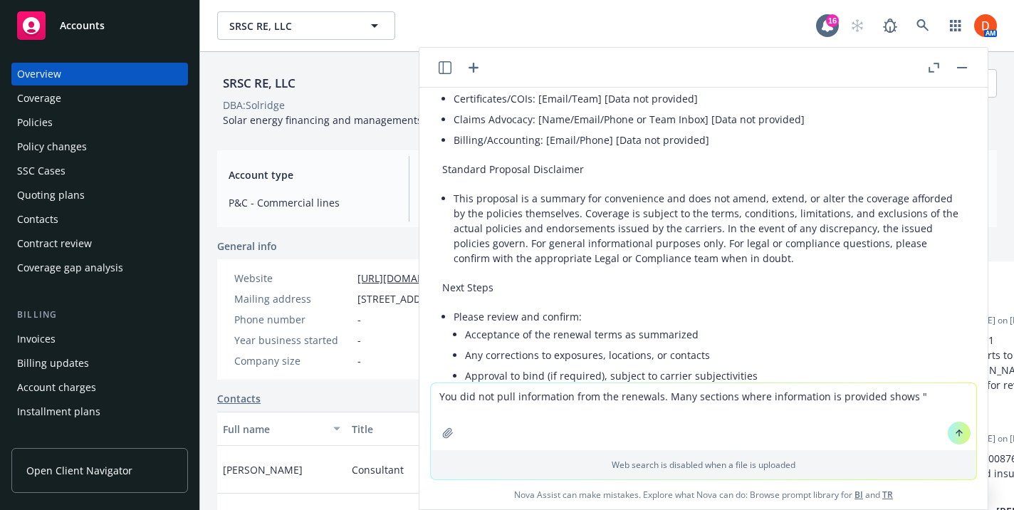
scroll to position [5212, 0]
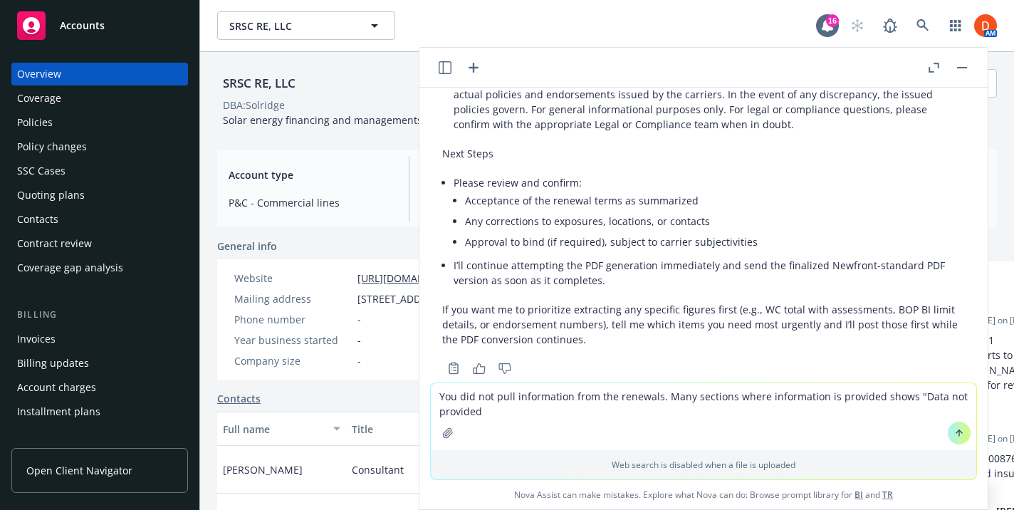
type textarea "You did not pull information from the renewals. Many sections where information…"
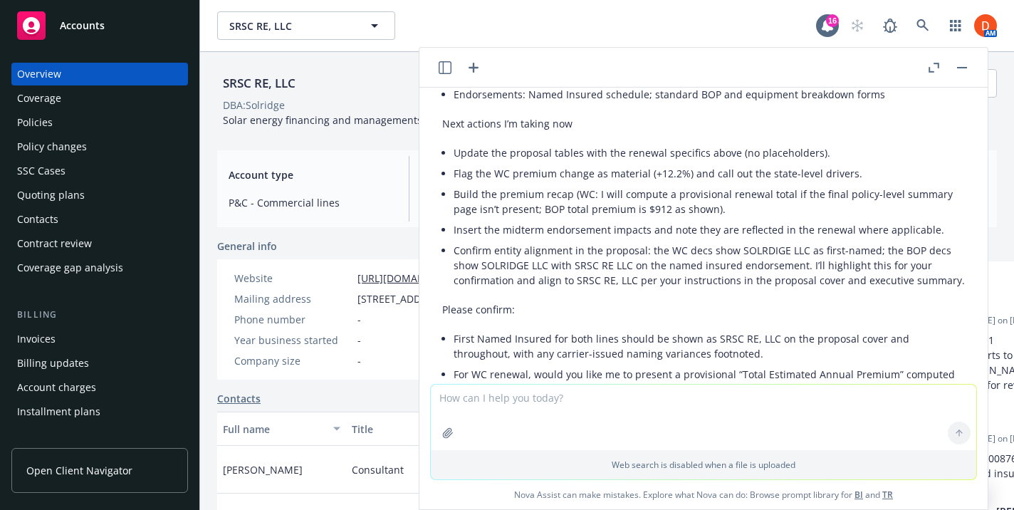
scroll to position [6917, 0]
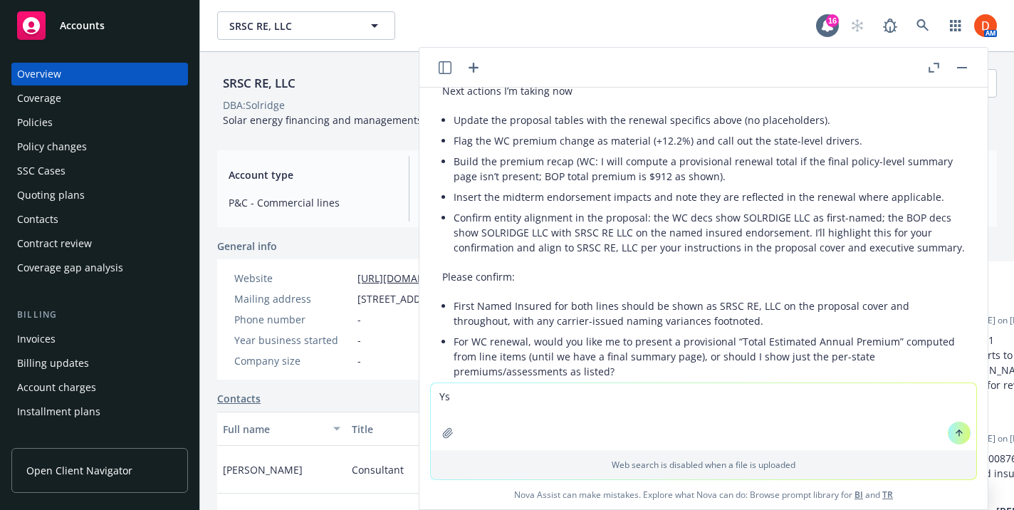
type textarea "Y"
drag, startPoint x: 454, startPoint y: 214, endPoint x: 846, endPoint y: 224, distance: 391.8
click at [846, 296] on li "First Named Insured for both lines should be shown as SRSC RE, LLC on the propo…" at bounding box center [709, 314] width 511 height 36
copy li "First Named Insured for both lines should be shown as SRSC RE, LLC on the propo…"
click at [528, 403] on textarea "First" at bounding box center [704, 416] width 546 height 67
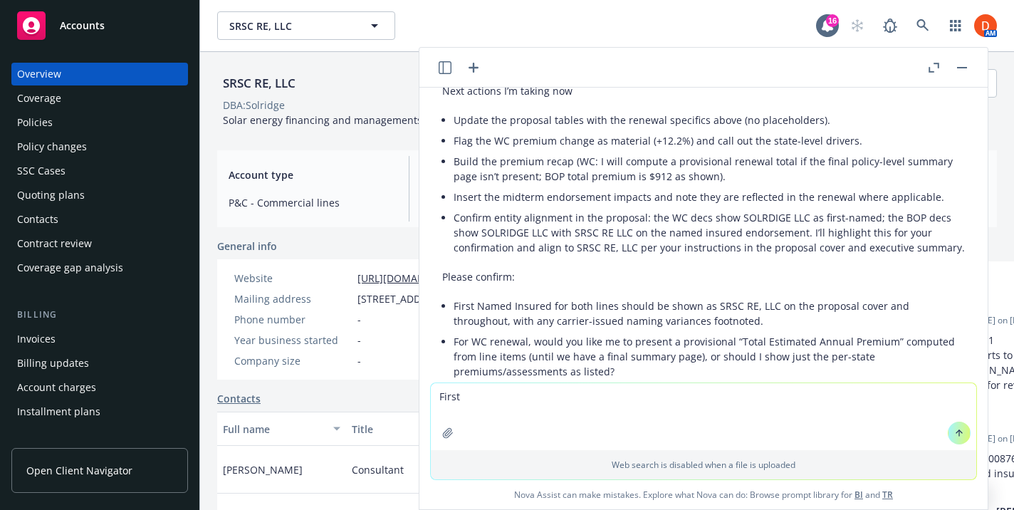
click at [528, 403] on textarea "First" at bounding box center [704, 416] width 546 height 67
paste textarea "Named Insured for both lines should be shown as SRSC RE, LLC on the proposal co…"
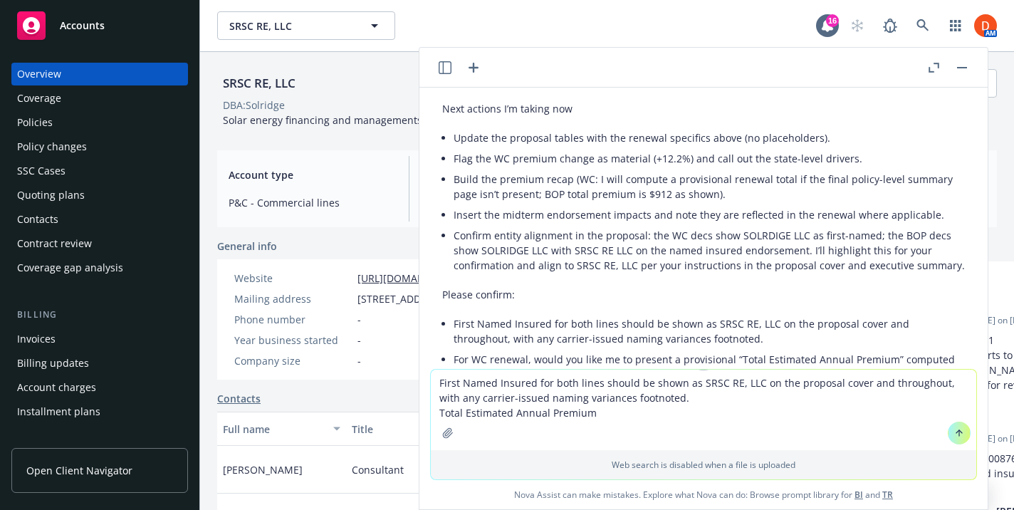
scroll to position [6932, 0]
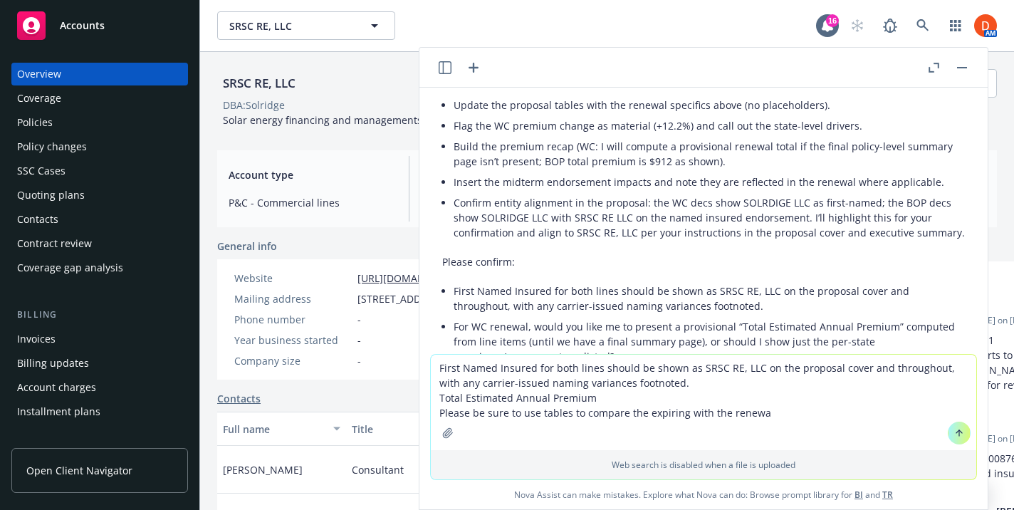
type textarea "First Named Insured for both lines should be shown as SRSC RE, LLC on the propo…"
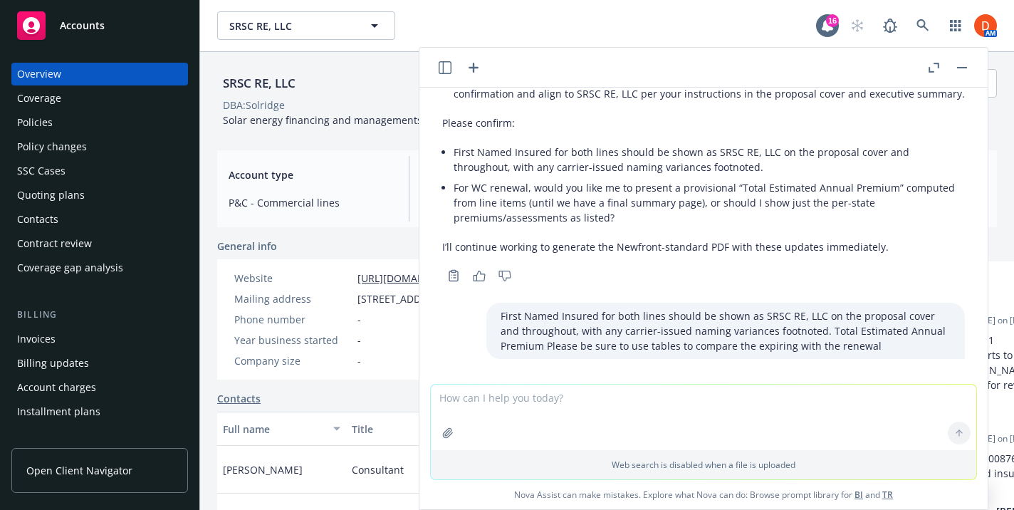
scroll to position [7070, 0]
drag, startPoint x: 442, startPoint y: 167, endPoint x: 667, endPoint y: 155, distance: 225.4
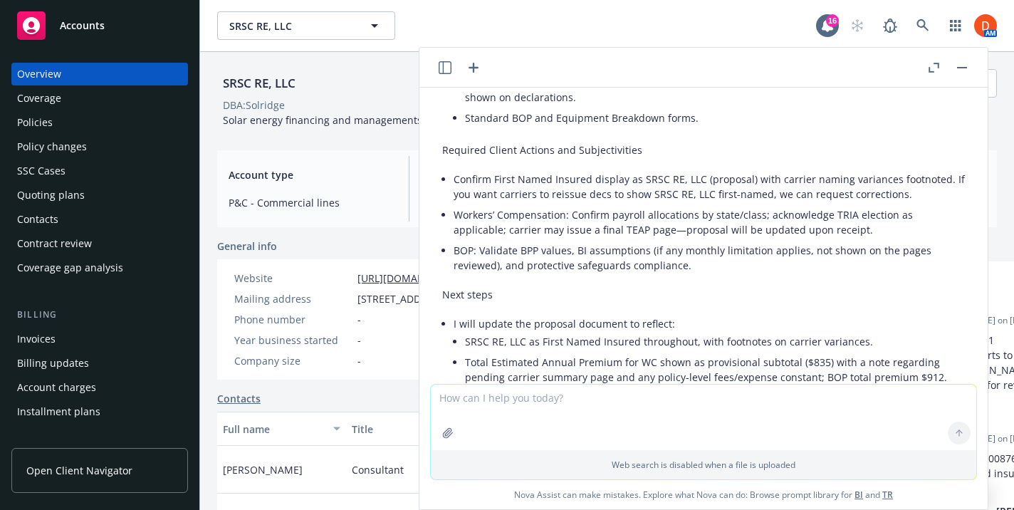
scroll to position [9469, 0]
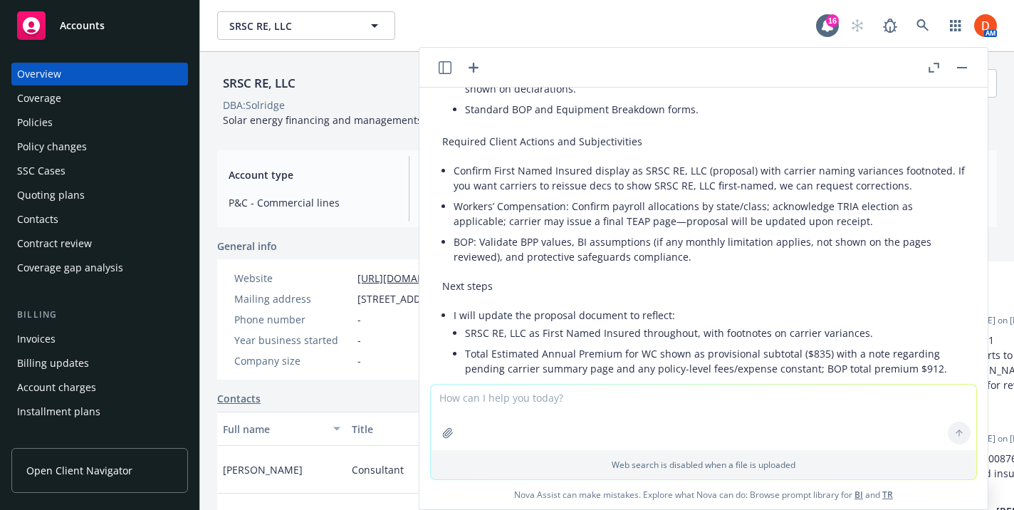
drag, startPoint x: 444, startPoint y: 204, endPoint x: 700, endPoint y: 142, distance: 263.1
copy div "Executive Summary Workers’ Compensation (Hanover American) Expiring Total Estim…"
click at [93, 125] on div "Policies" at bounding box center [99, 122] width 165 height 23
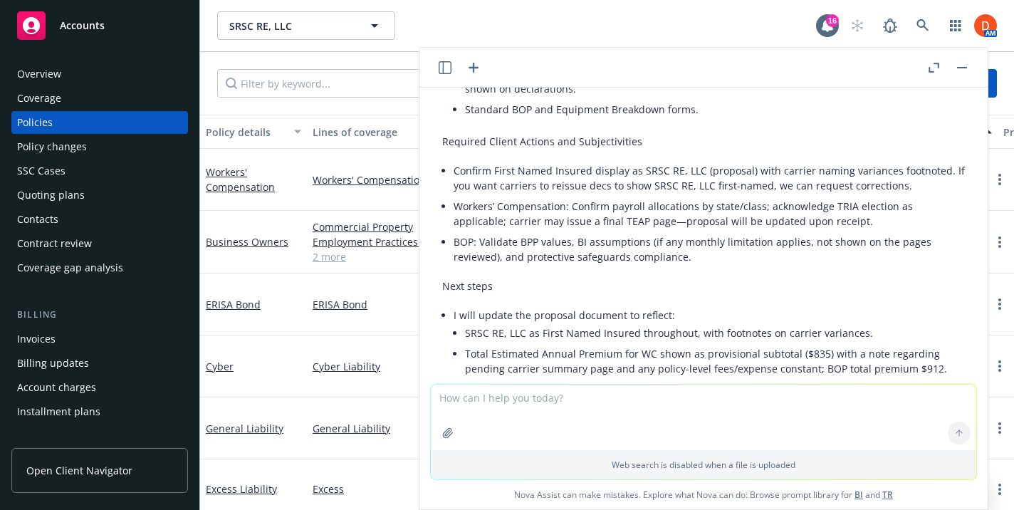
click at [966, 74] on button "button" at bounding box center [962, 67] width 17 height 17
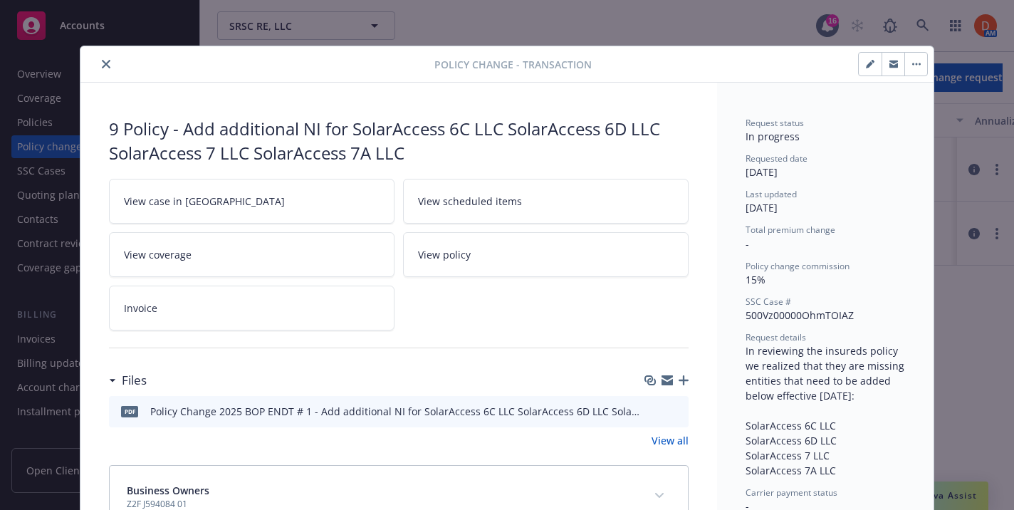
scroll to position [43, 0]
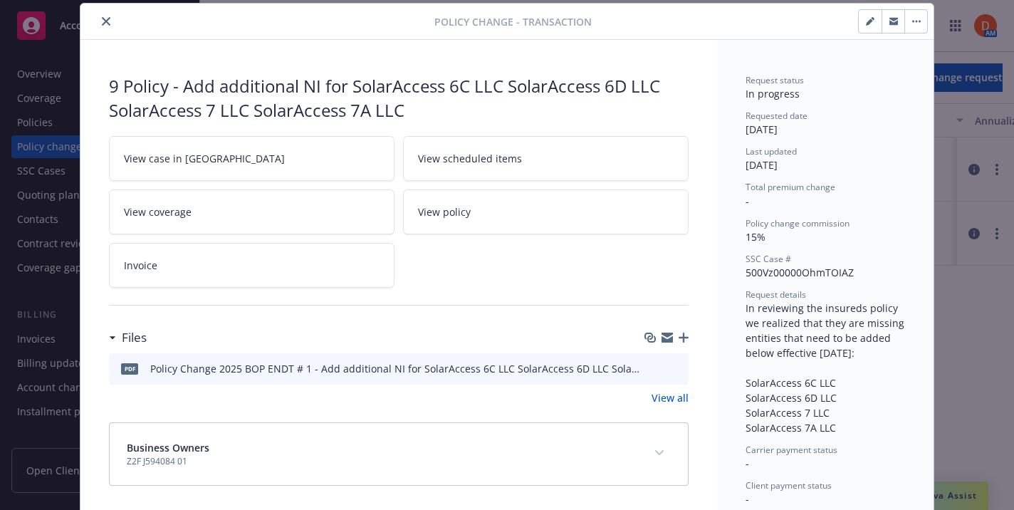
click at [108, 18] on icon "close" at bounding box center [106, 21] width 9 height 9
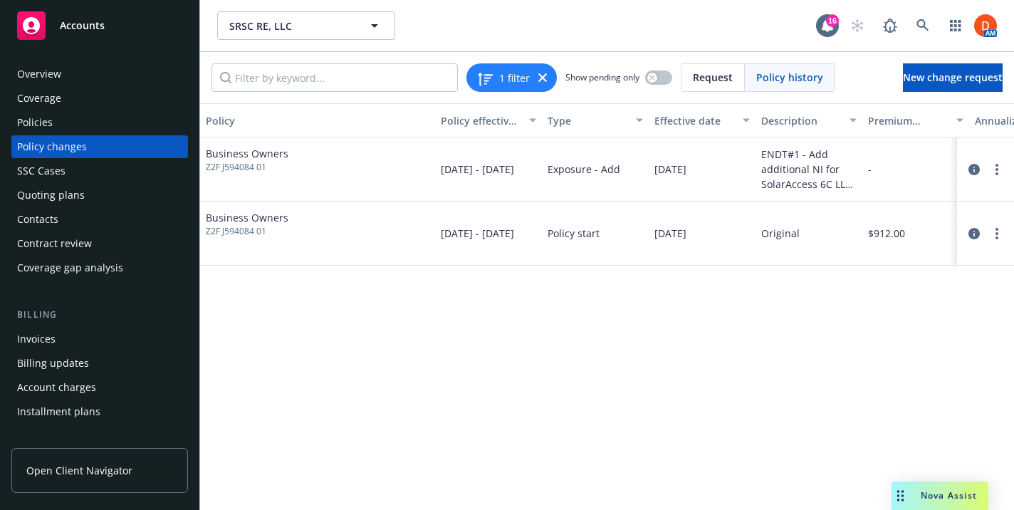
click at [98, 345] on div "Invoices" at bounding box center [99, 339] width 165 height 23
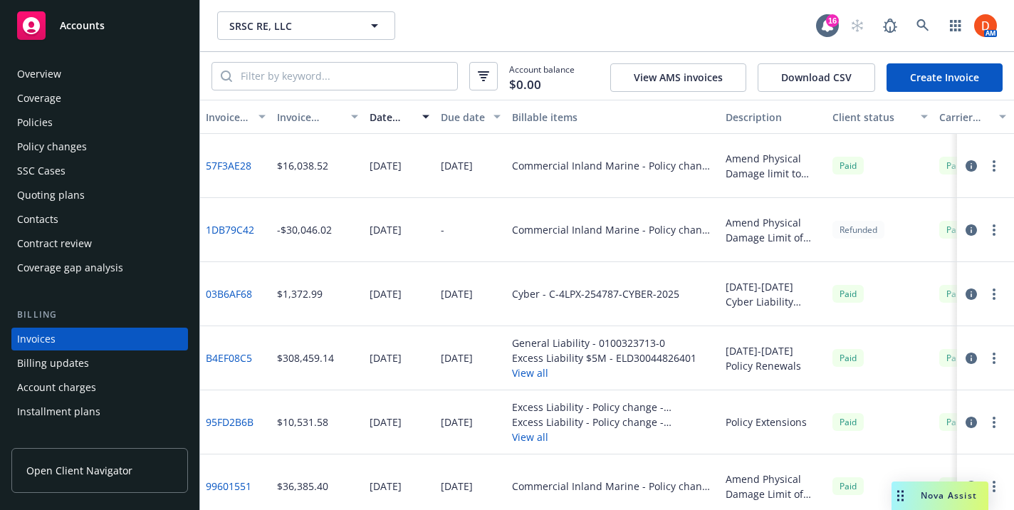
click at [110, 199] on div "Quoting plans" at bounding box center [99, 195] width 165 height 23
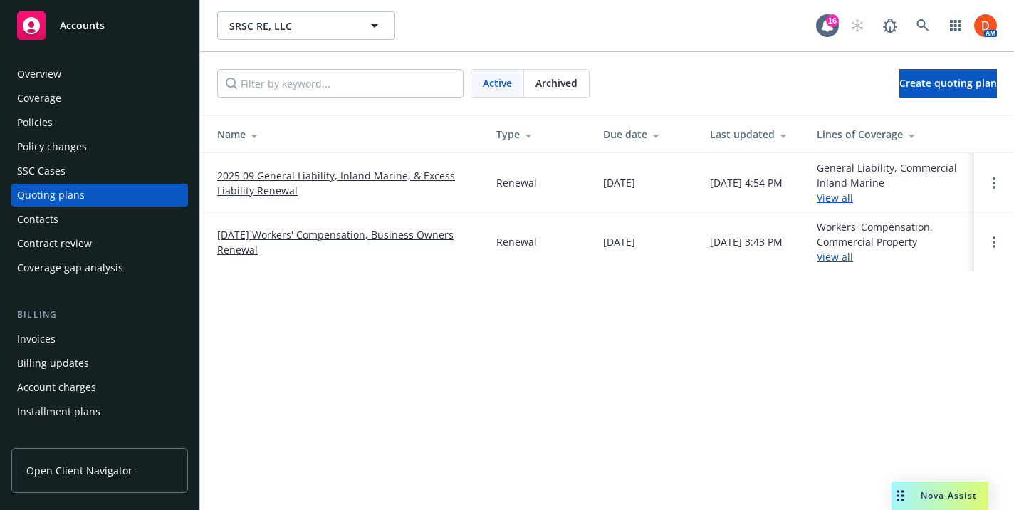
click at [388, 188] on link "2025 09 General Liability, Inland Marine, & Excess Liability Renewal" at bounding box center [345, 183] width 256 height 30
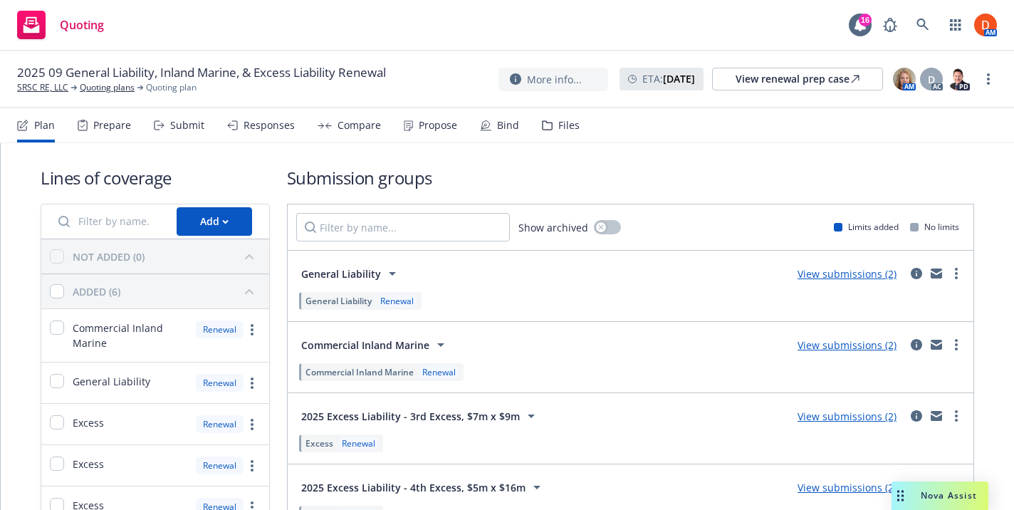
click at [431, 138] on div "Propose" at bounding box center [430, 125] width 53 height 34
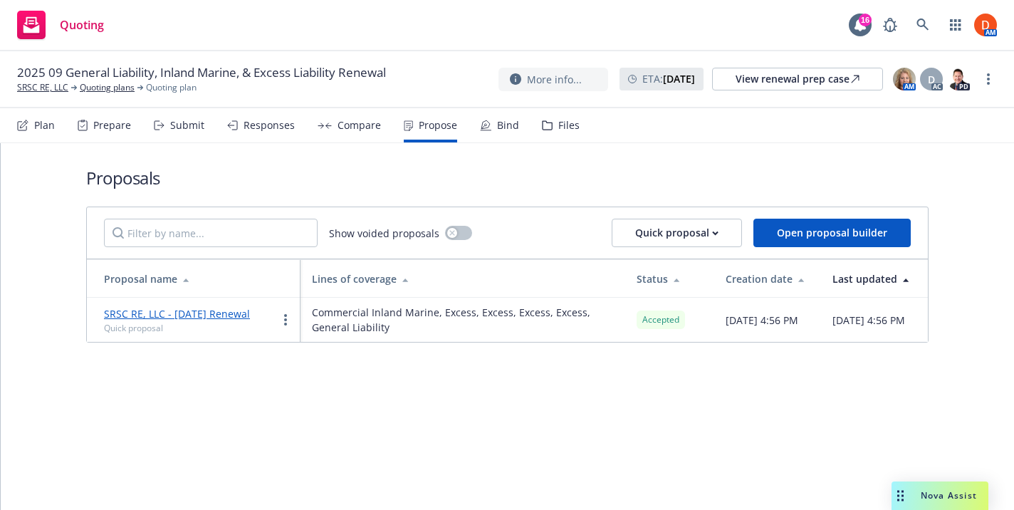
click at [480, 130] on icon at bounding box center [485, 125] width 11 height 11
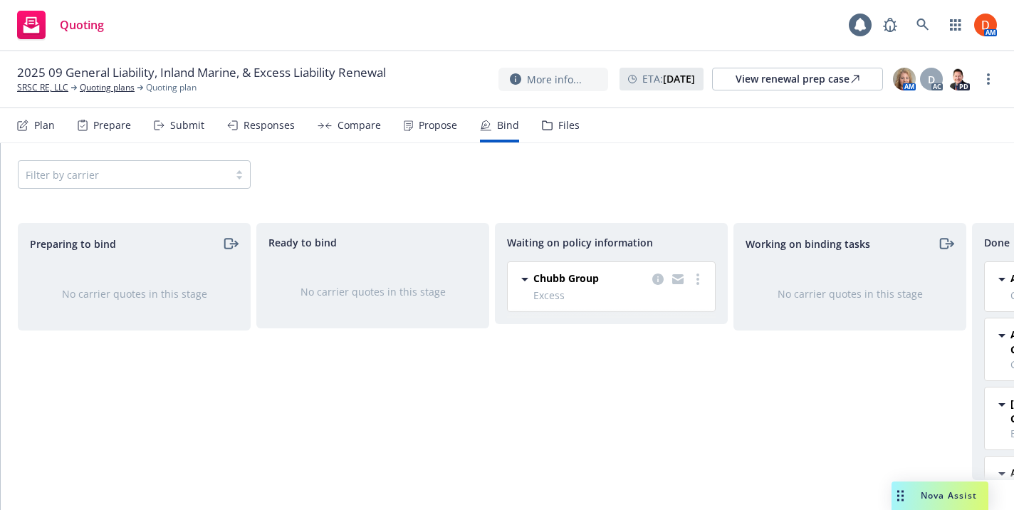
scroll to position [0, 208]
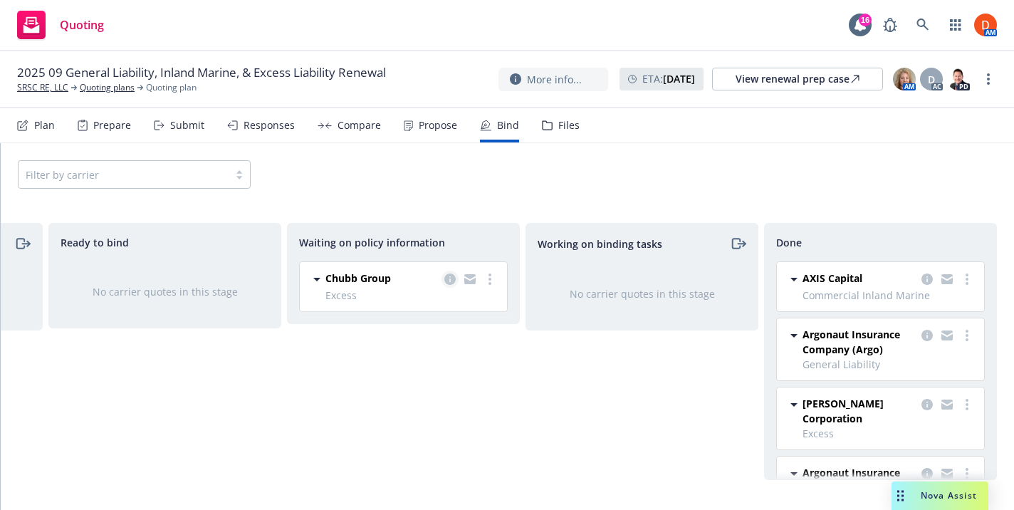
click at [449, 279] on icon "copy logging email" at bounding box center [449, 278] width 11 height 11
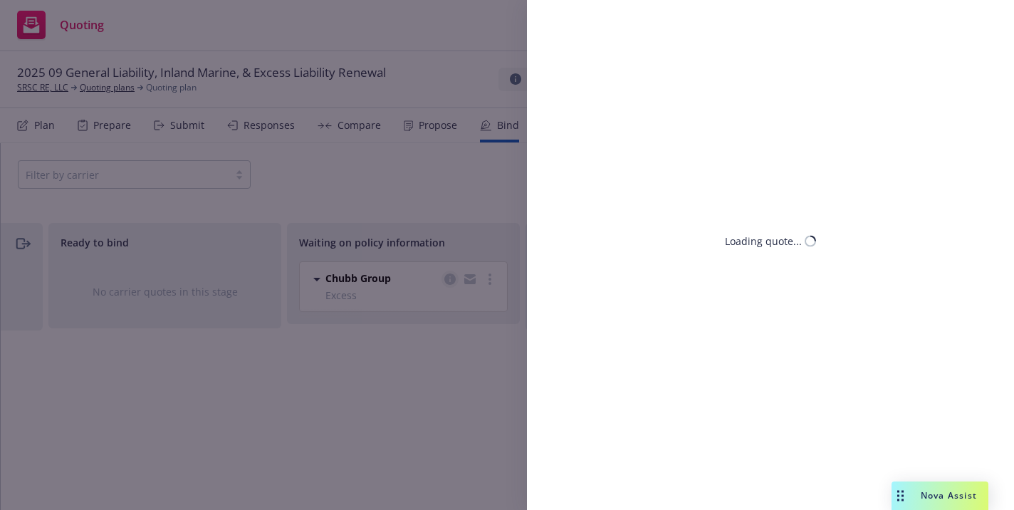
select select "CA"
